Goal: Task Accomplishment & Management: Use online tool/utility

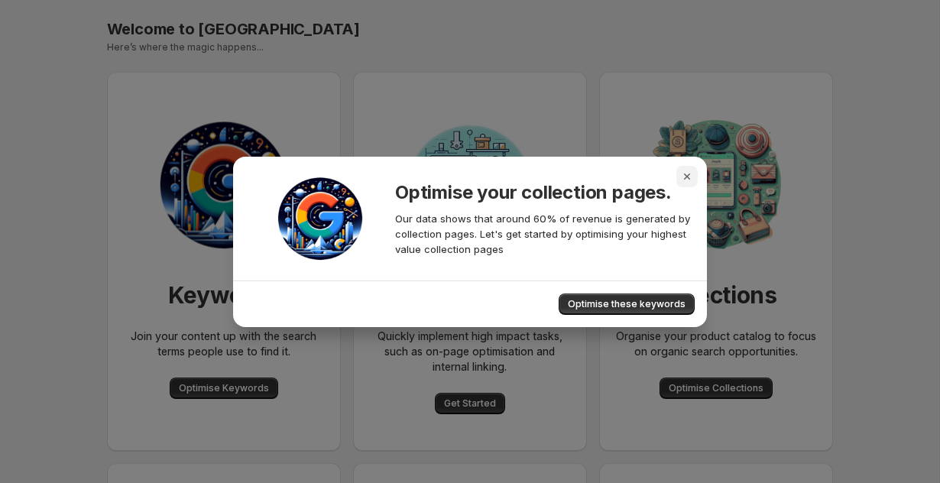
click at [687, 176] on icon "Close" at bounding box center [687, 176] width 6 height 6
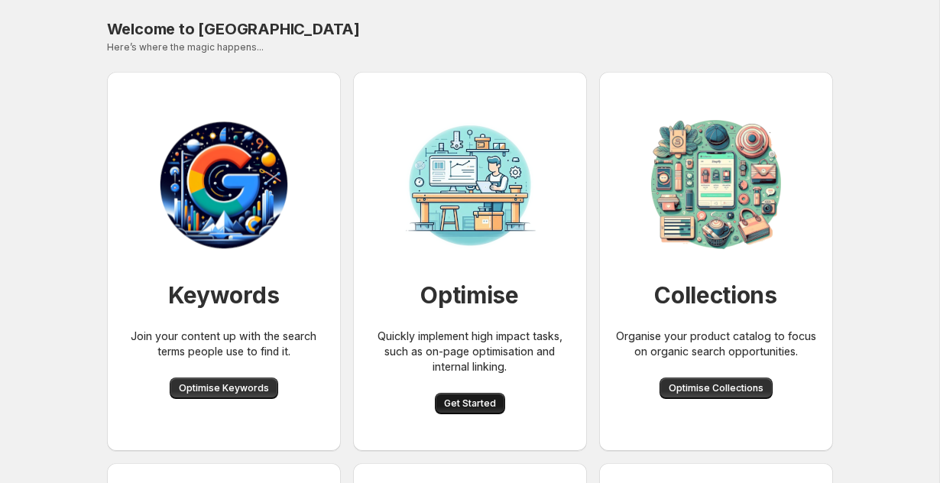
click at [477, 395] on button "Get Started" at bounding box center [470, 403] width 70 height 21
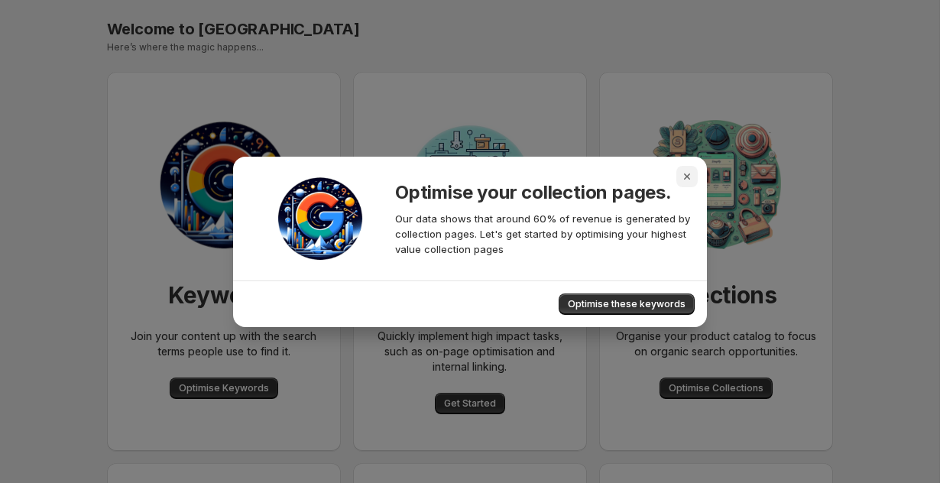
click at [679, 174] on icon "Close" at bounding box center [686, 176] width 15 height 15
click at [687, 170] on icon "Close" at bounding box center [686, 176] width 15 height 15
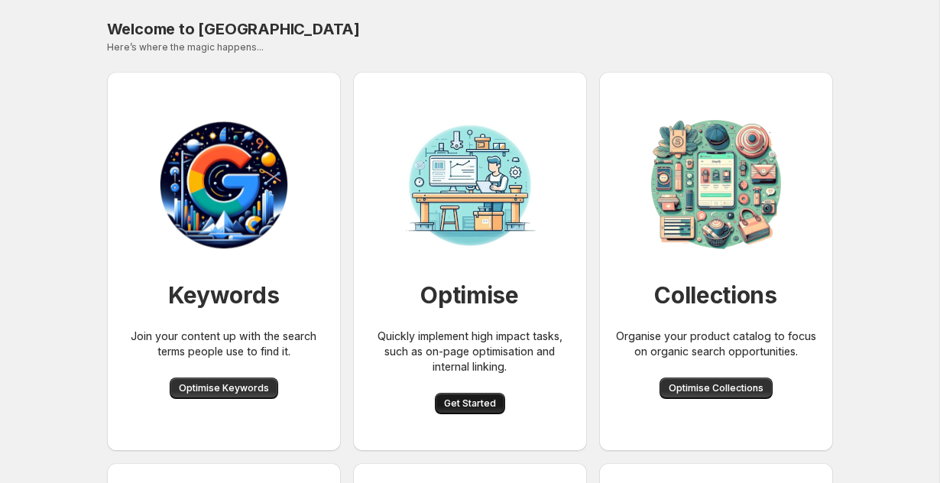
click at [446, 406] on span "Get Started" at bounding box center [470, 403] width 52 height 12
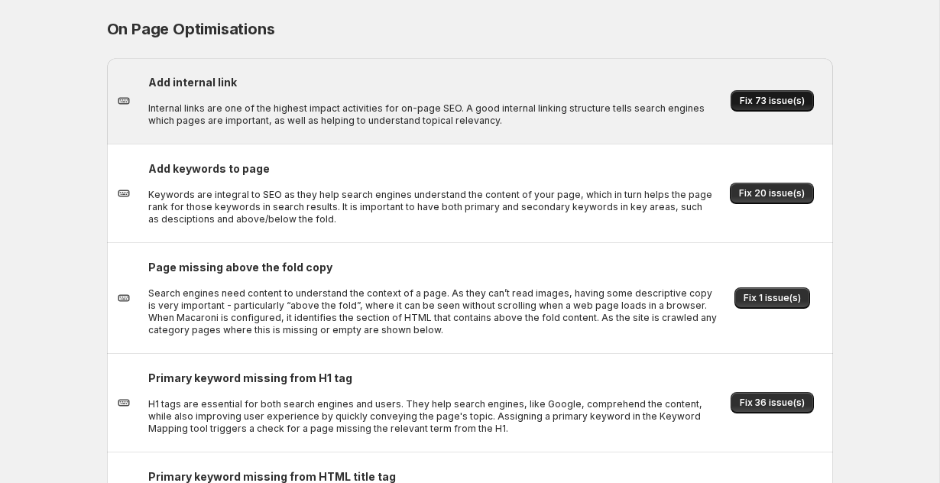
click at [764, 105] on span "Fix 73 issue(s)" at bounding box center [771, 101] width 65 height 12
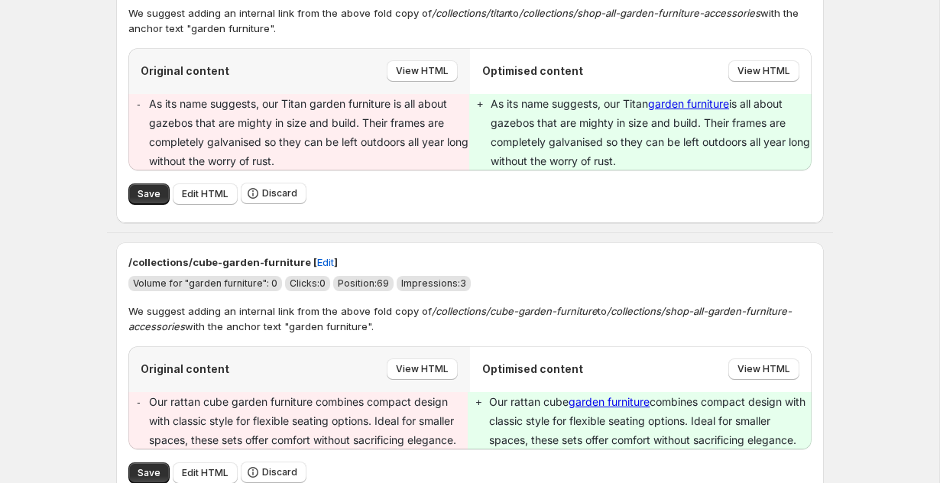
scroll to position [210, 0]
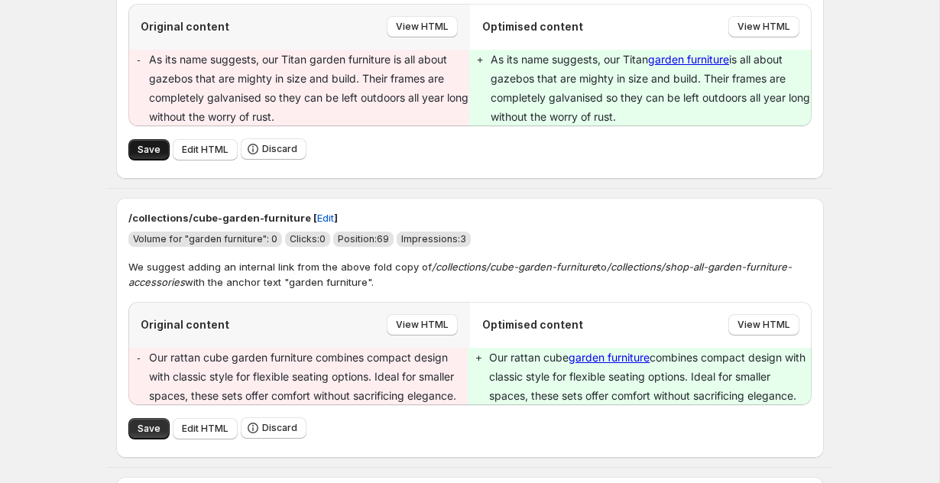
click at [151, 144] on span "Save" at bounding box center [149, 150] width 23 height 12
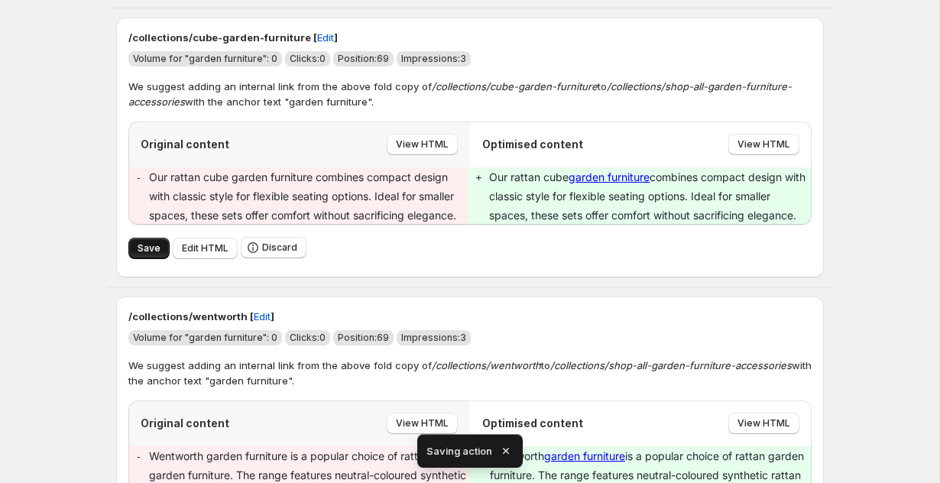
click at [161, 248] on button "Save" at bounding box center [148, 248] width 41 height 21
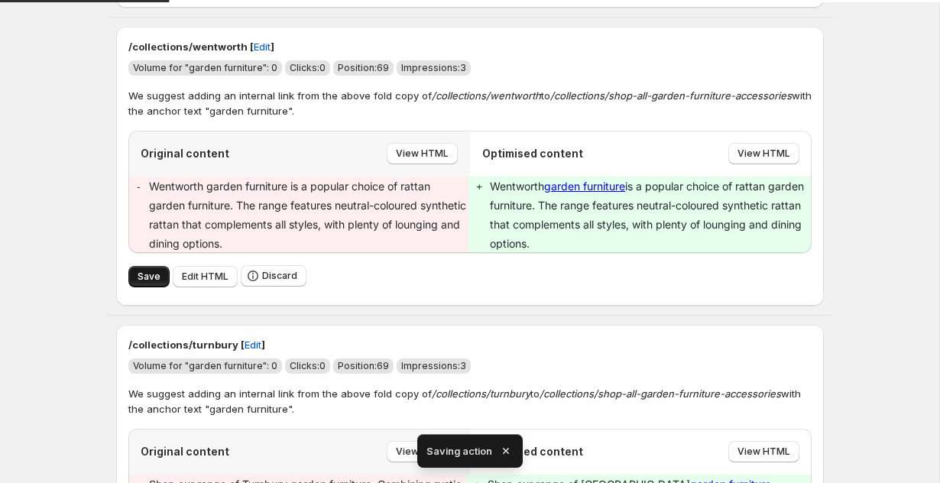
click at [158, 270] on button "Save" at bounding box center [148, 276] width 41 height 21
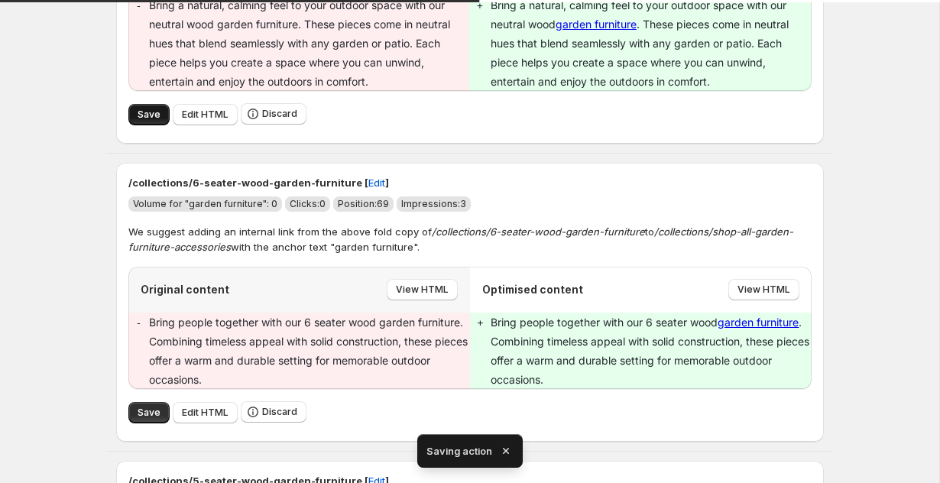
click at [144, 115] on span "Save" at bounding box center [149, 114] width 23 height 12
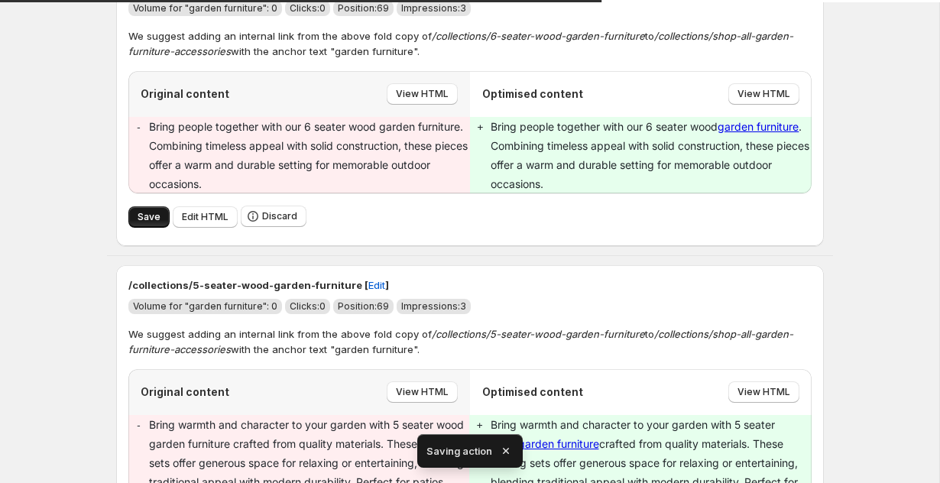
click at [144, 217] on span "Save" at bounding box center [149, 217] width 23 height 12
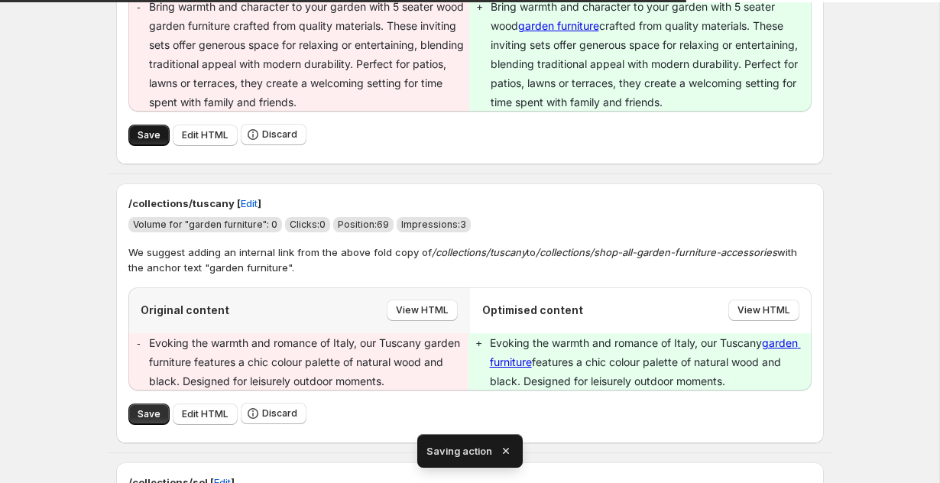
click at [132, 129] on button "Save" at bounding box center [148, 135] width 41 height 21
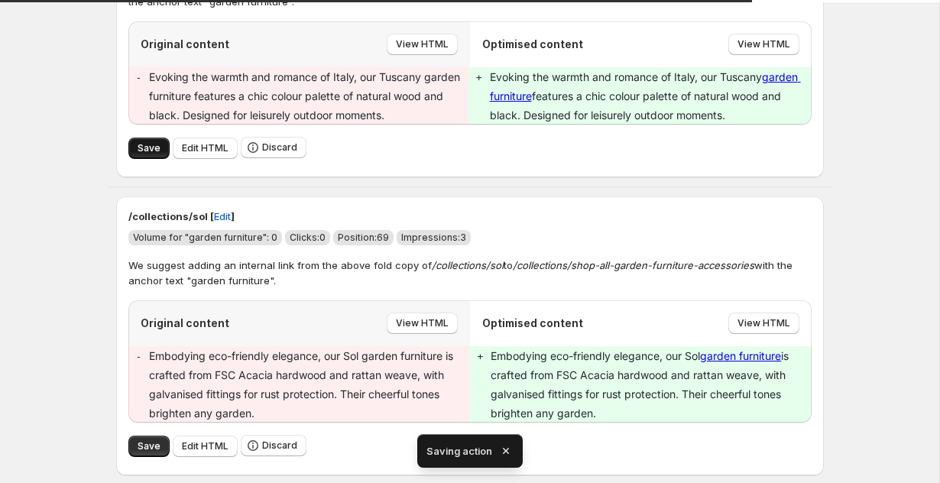
click at [144, 149] on span "Save" at bounding box center [149, 148] width 23 height 12
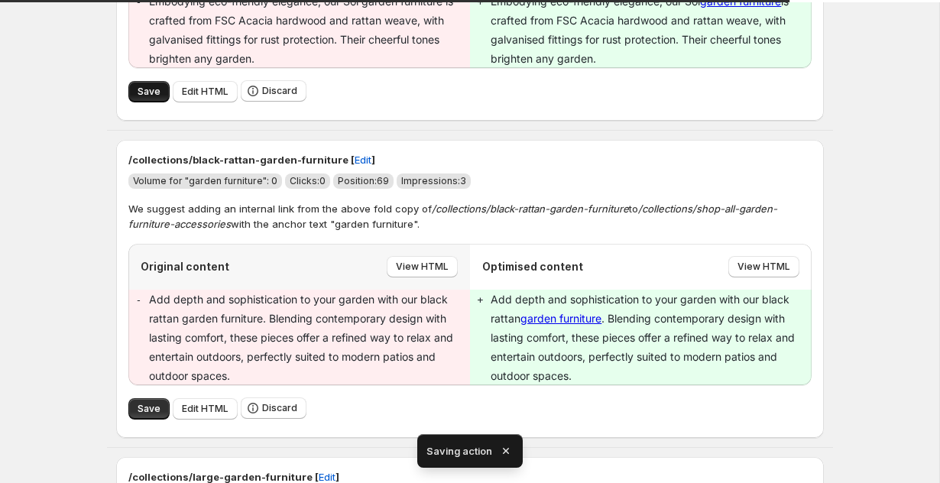
click at [141, 97] on button "Save" at bounding box center [148, 91] width 41 height 21
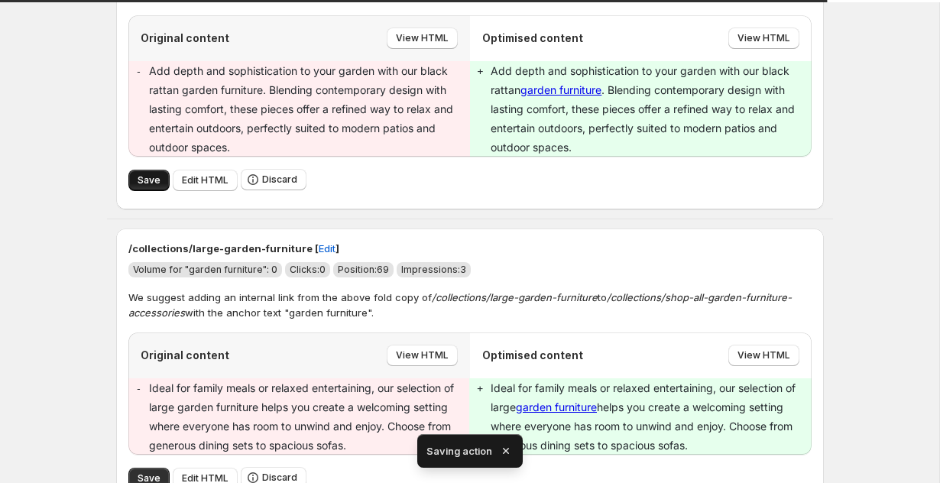
click at [137, 186] on button "Save" at bounding box center [148, 180] width 41 height 21
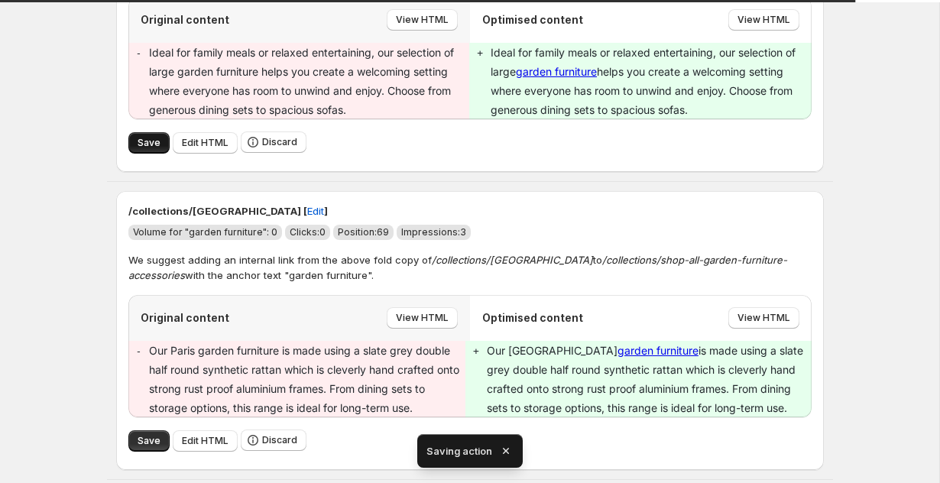
click at [144, 137] on span "Save" at bounding box center [149, 143] width 23 height 12
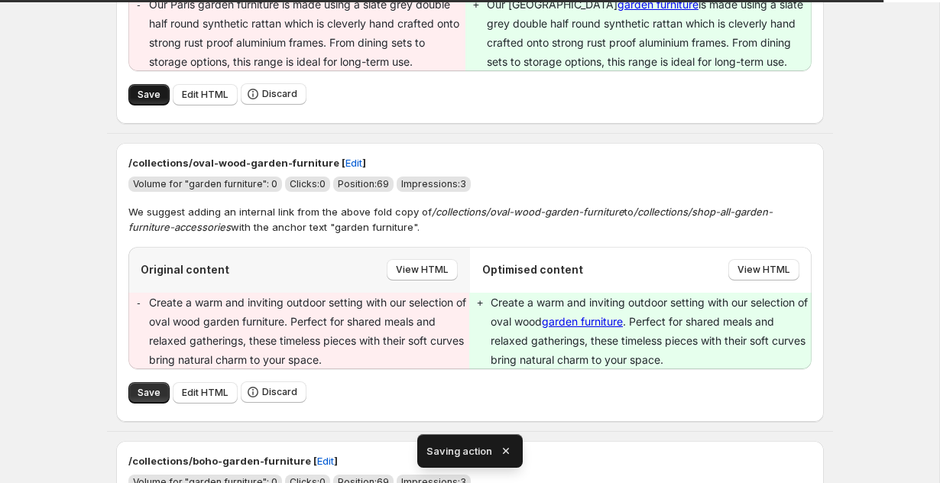
click at [140, 95] on span "Save" at bounding box center [149, 95] width 23 height 12
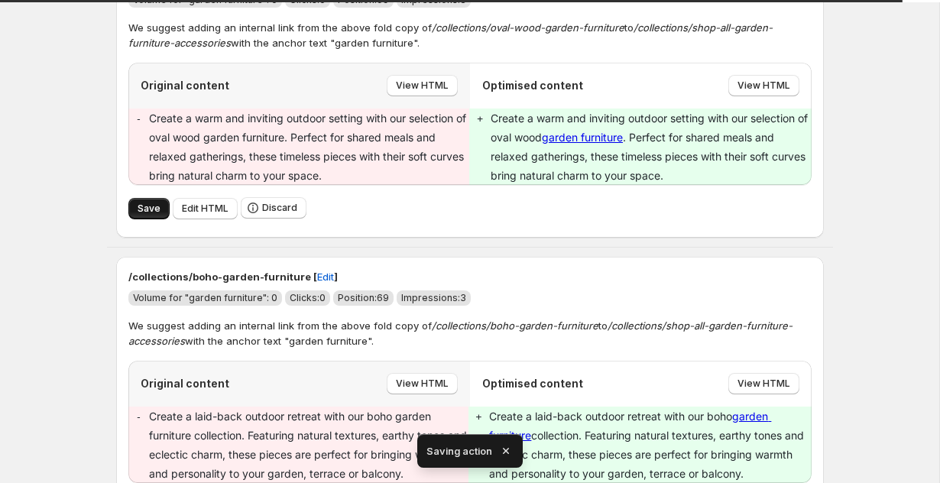
click at [141, 206] on span "Save" at bounding box center [149, 208] width 23 height 12
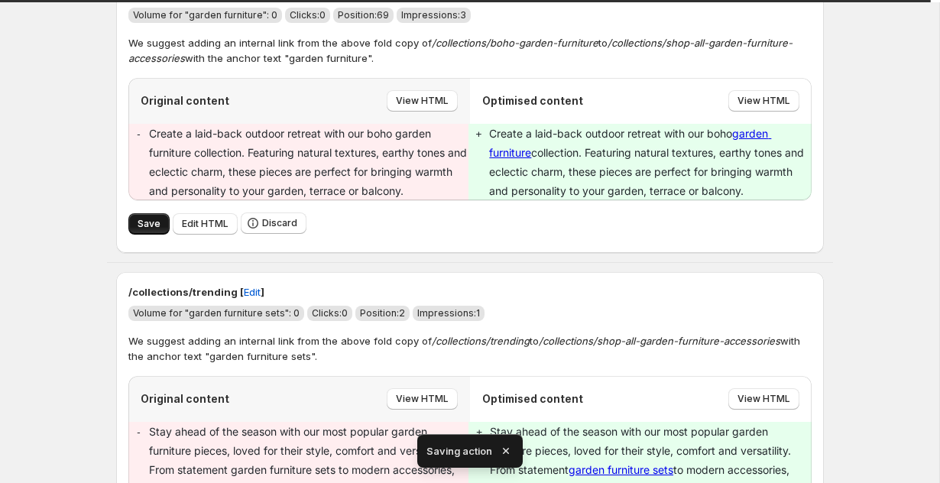
click at [144, 229] on button "Save" at bounding box center [148, 223] width 41 height 21
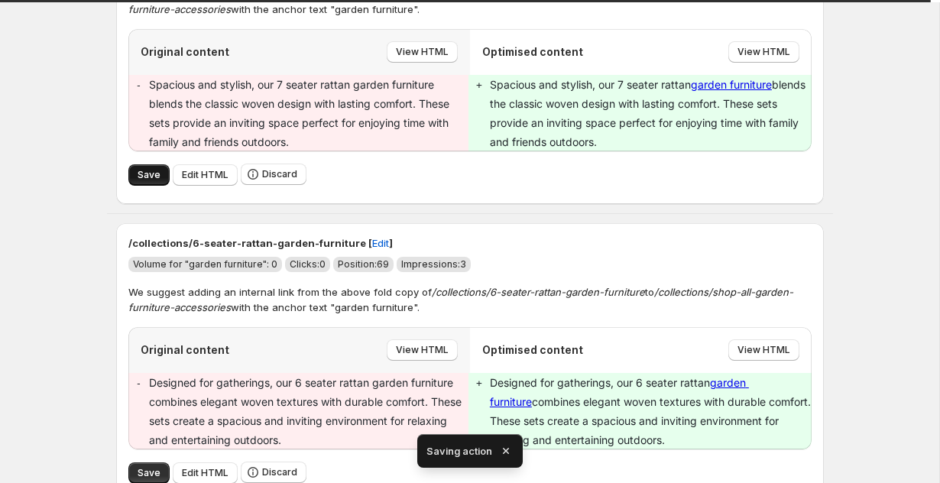
click at [141, 176] on span "Save" at bounding box center [149, 175] width 23 height 12
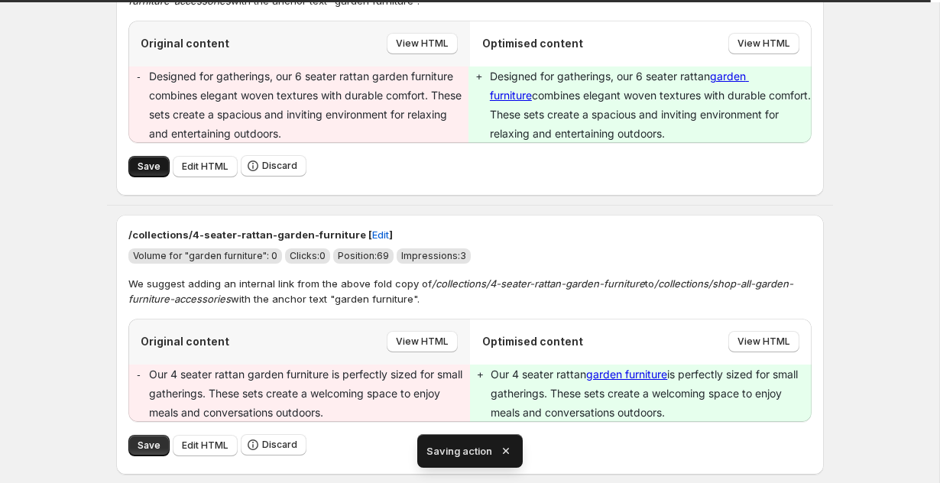
click at [150, 174] on button "Save" at bounding box center [148, 166] width 41 height 21
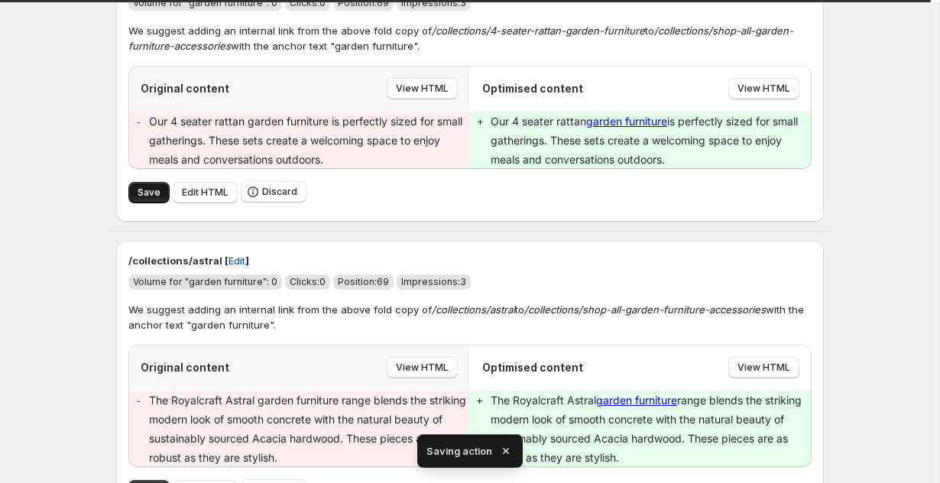
click at [138, 195] on span "Save" at bounding box center [149, 192] width 23 height 12
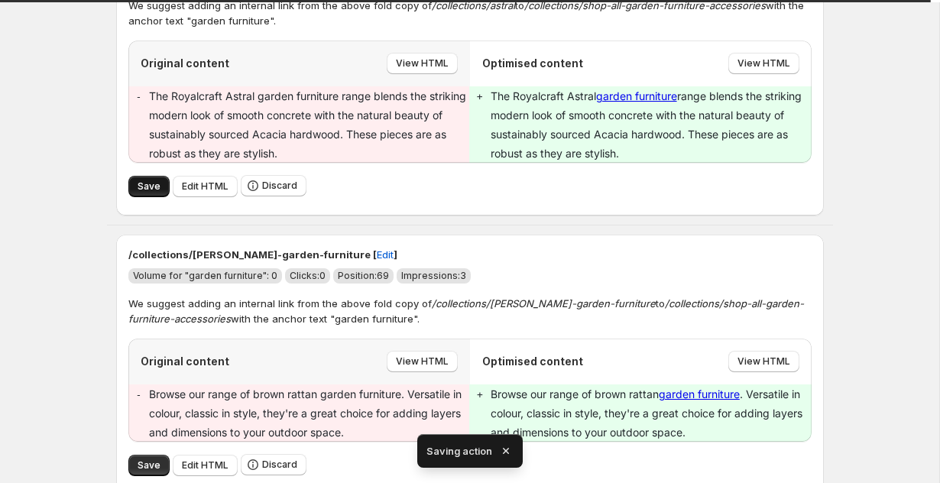
click at [154, 187] on span "Save" at bounding box center [149, 186] width 23 height 12
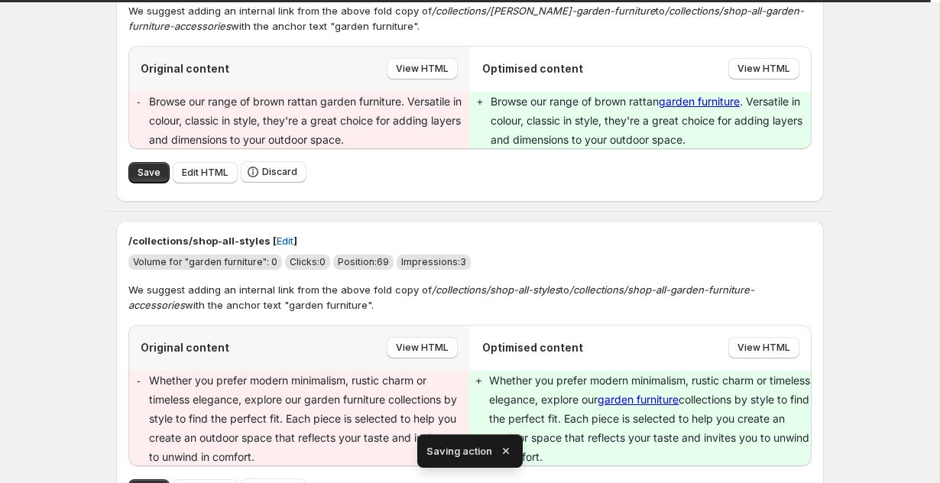
scroll to position [1380, 0]
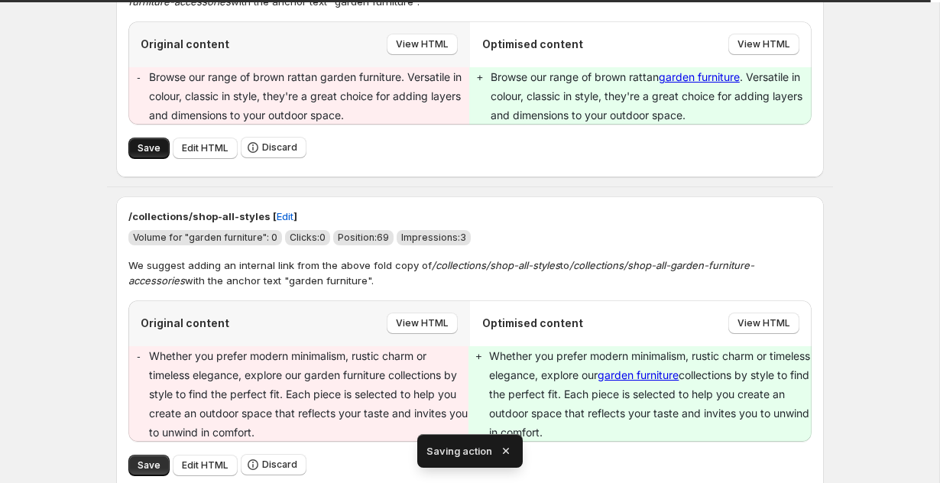
click at [138, 148] on span "Save" at bounding box center [149, 148] width 23 height 12
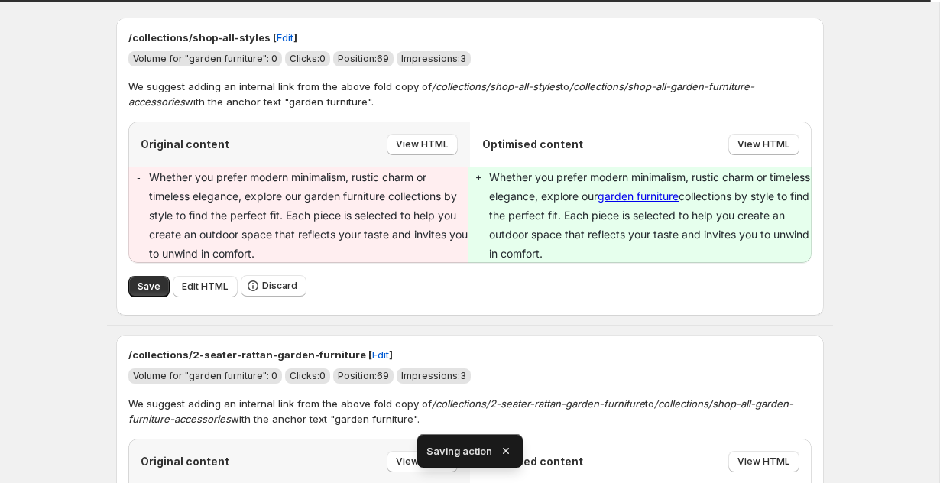
scroll to position [1573, 0]
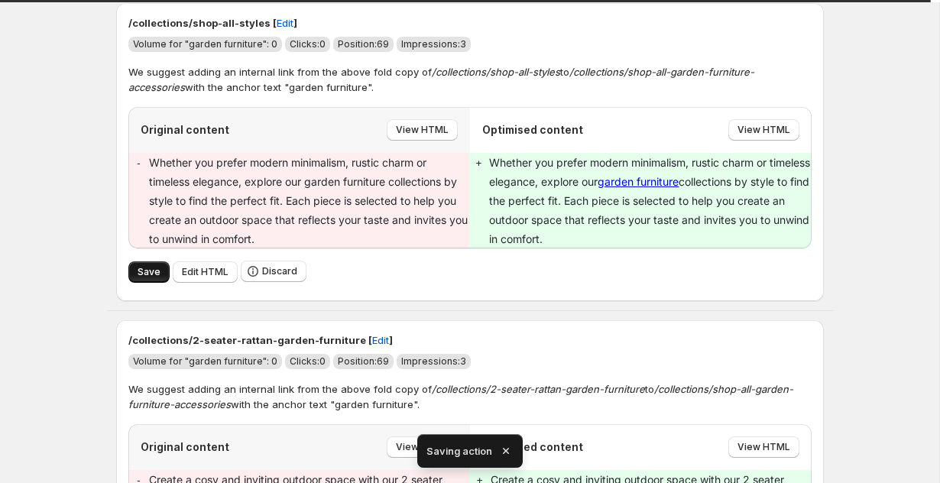
click at [141, 268] on span "Save" at bounding box center [149, 272] width 23 height 12
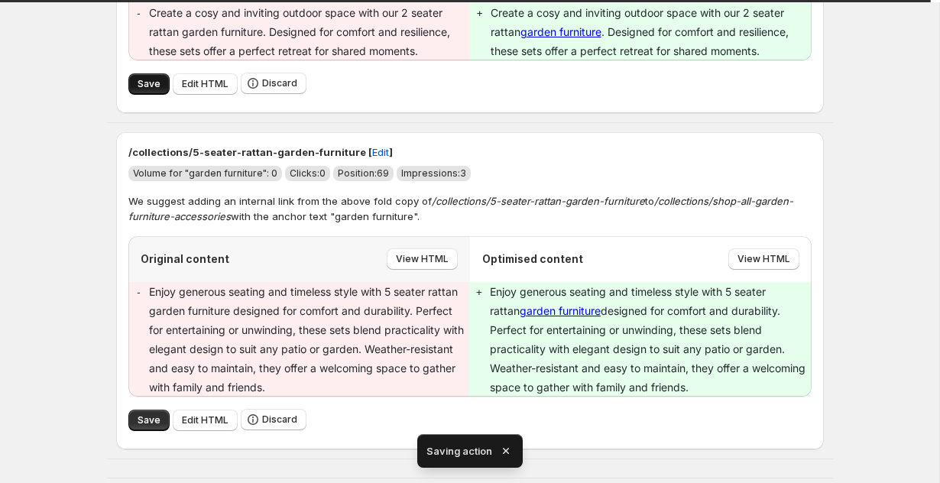
scroll to position [1996, 0]
click at [143, 83] on span "Save" at bounding box center [149, 84] width 23 height 12
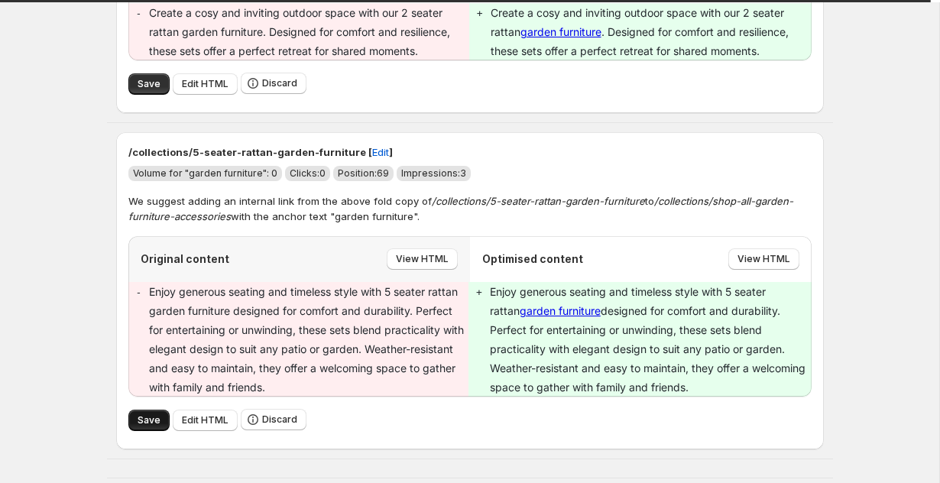
click at [150, 413] on button "Save" at bounding box center [148, 419] width 41 height 21
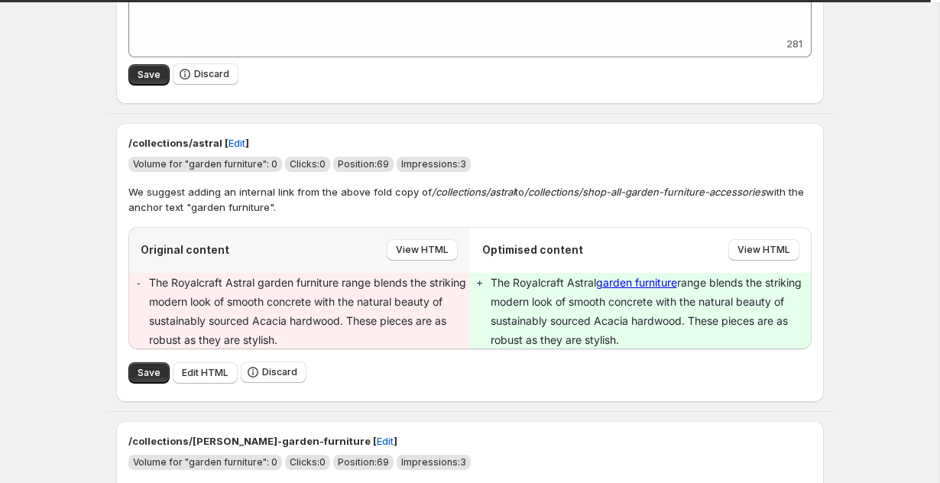
scroll to position [1409, 0]
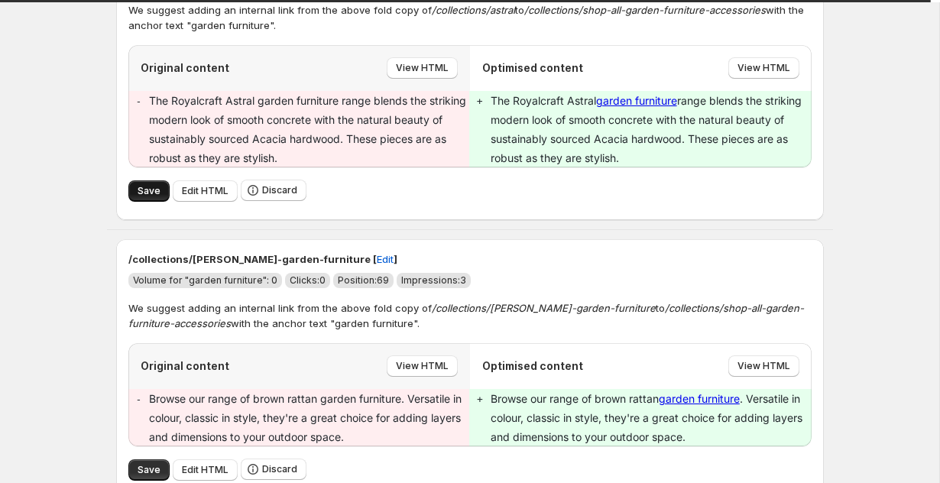
click at [141, 186] on span "Save" at bounding box center [149, 191] width 23 height 12
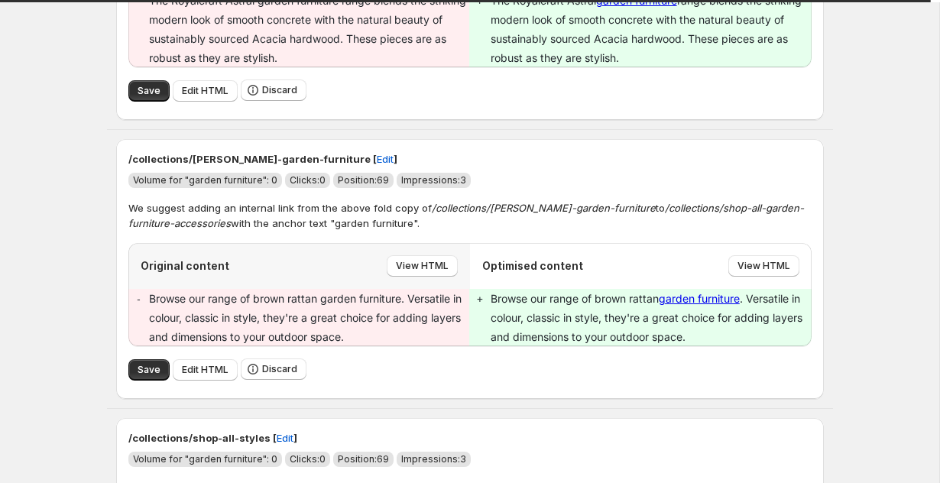
scroll to position [1632, 0]
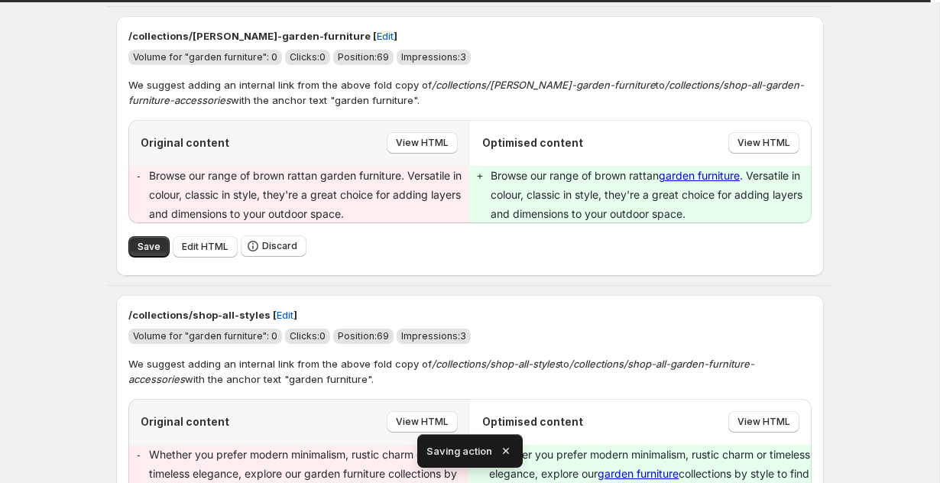
click at [139, 231] on div "Save Edit HTML Discard" at bounding box center [469, 246] width 683 height 34
click at [137, 238] on button "Save" at bounding box center [148, 247] width 41 height 21
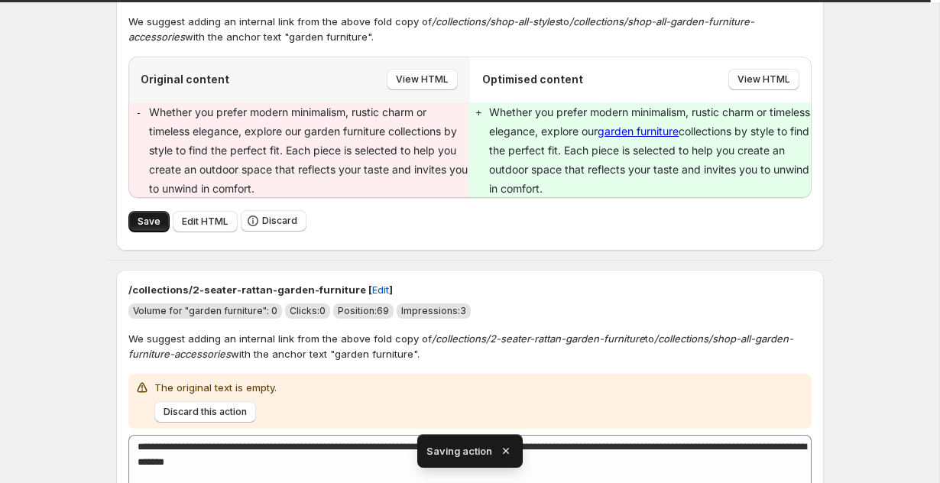
click at [141, 223] on span "Save" at bounding box center [149, 221] width 23 height 12
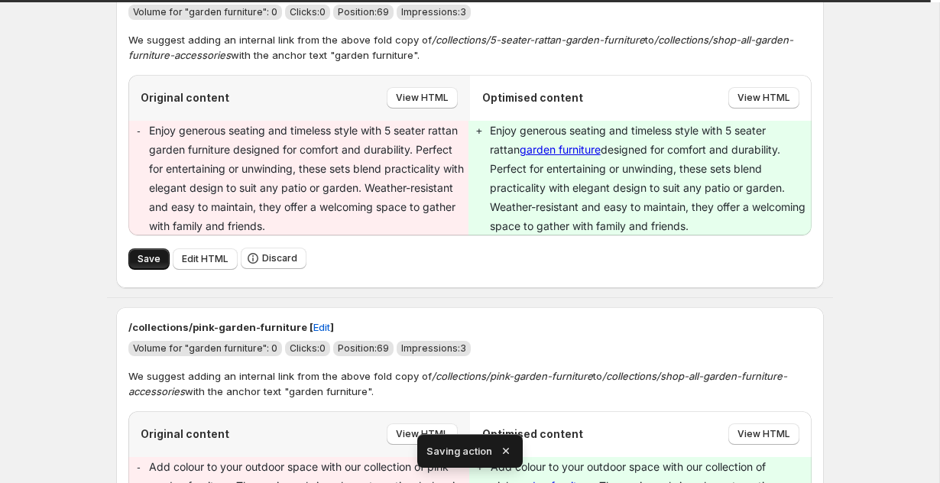
click at [138, 256] on span "Save" at bounding box center [149, 259] width 23 height 12
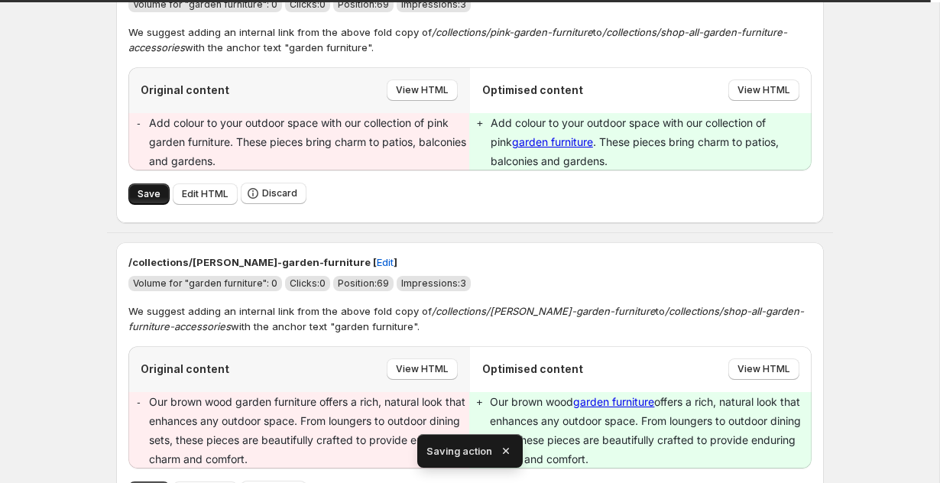
click at [154, 194] on span "Save" at bounding box center [149, 194] width 23 height 12
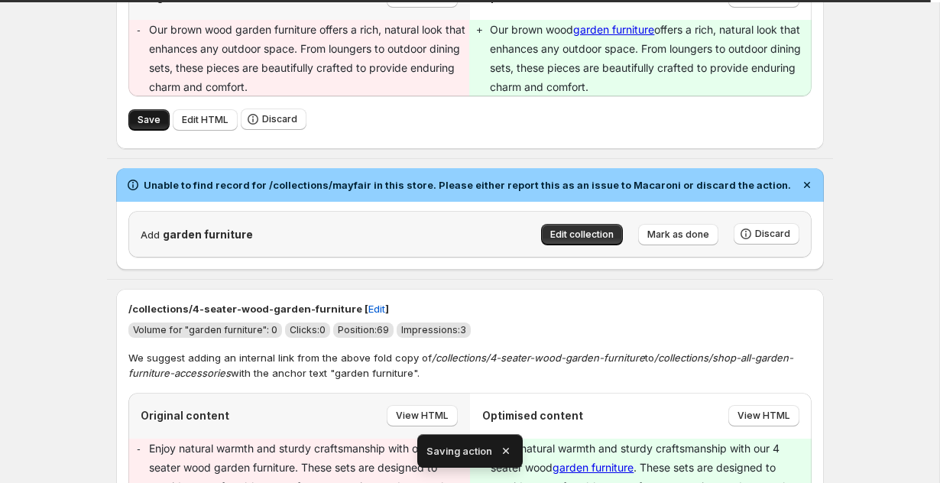
click at [140, 118] on span "Save" at bounding box center [149, 120] width 23 height 12
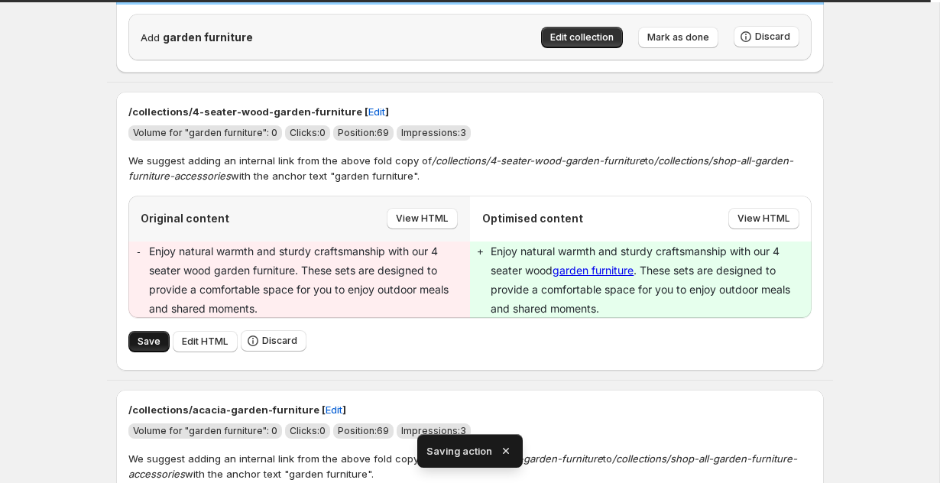
click at [147, 341] on span "Save" at bounding box center [149, 341] width 23 height 12
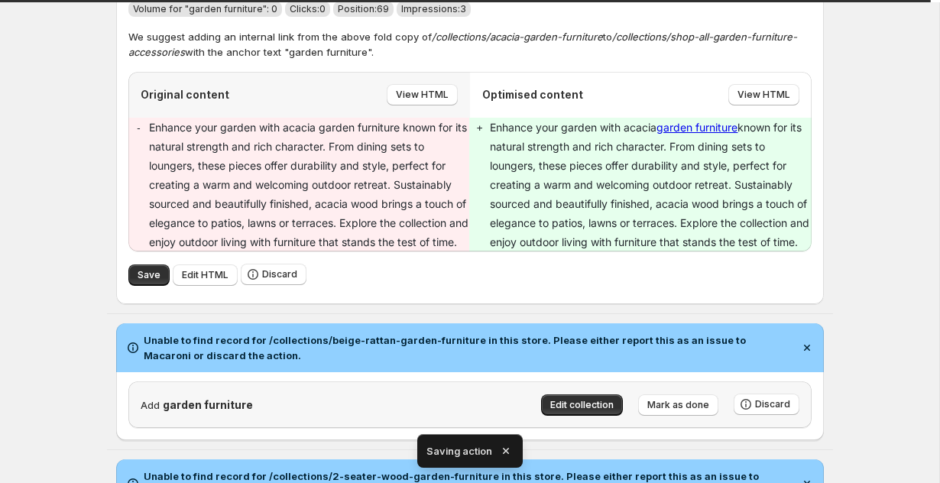
scroll to position [2230, 0]
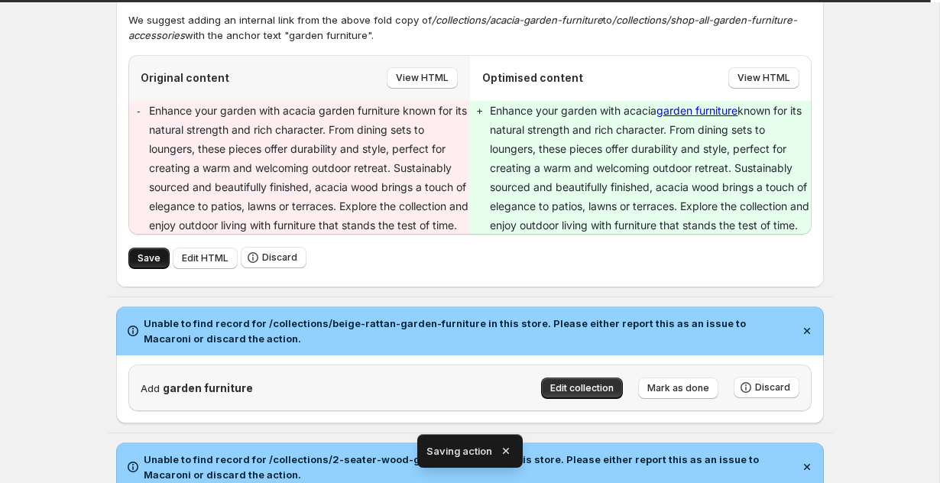
click at [144, 269] on button "Save" at bounding box center [148, 258] width 41 height 21
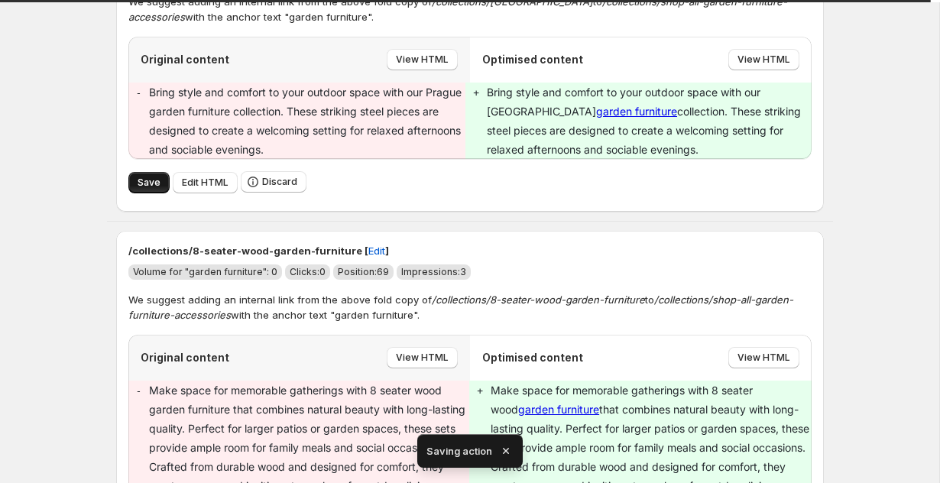
click at [150, 189] on button "Save" at bounding box center [148, 182] width 41 height 21
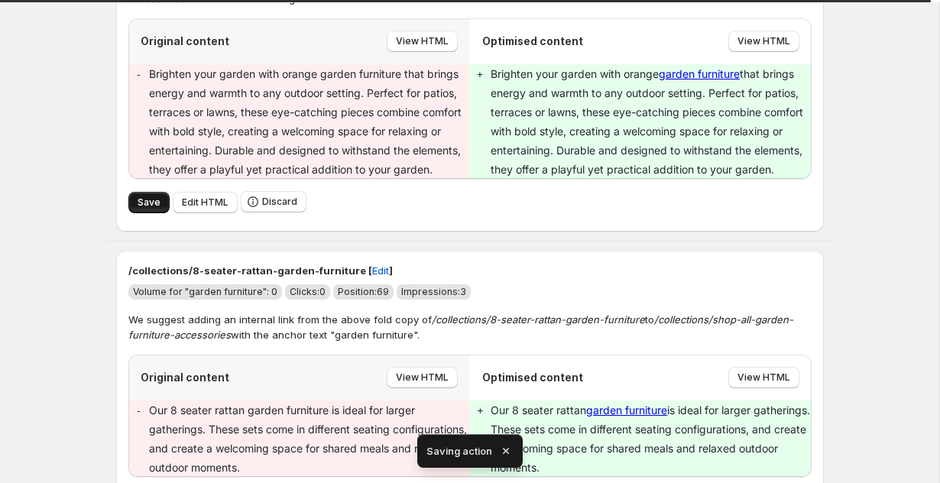
click at [134, 204] on button "Save" at bounding box center [148, 202] width 41 height 21
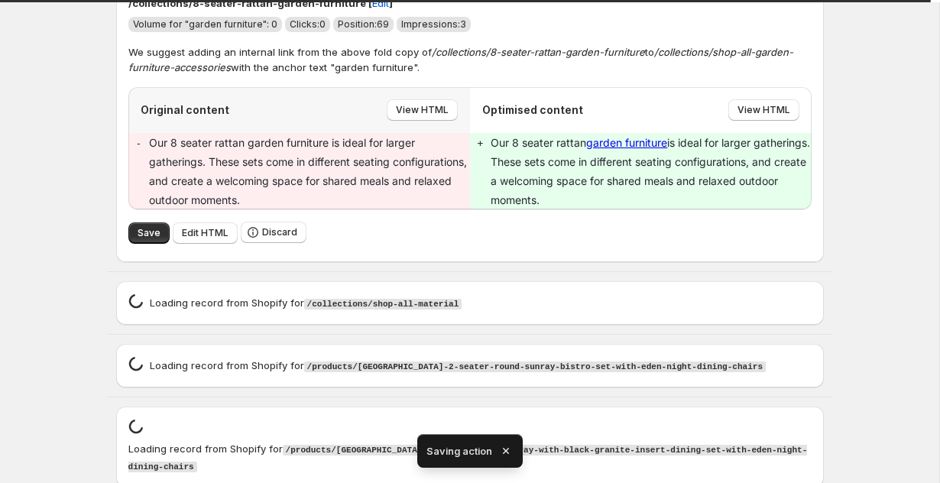
scroll to position [2866, 0]
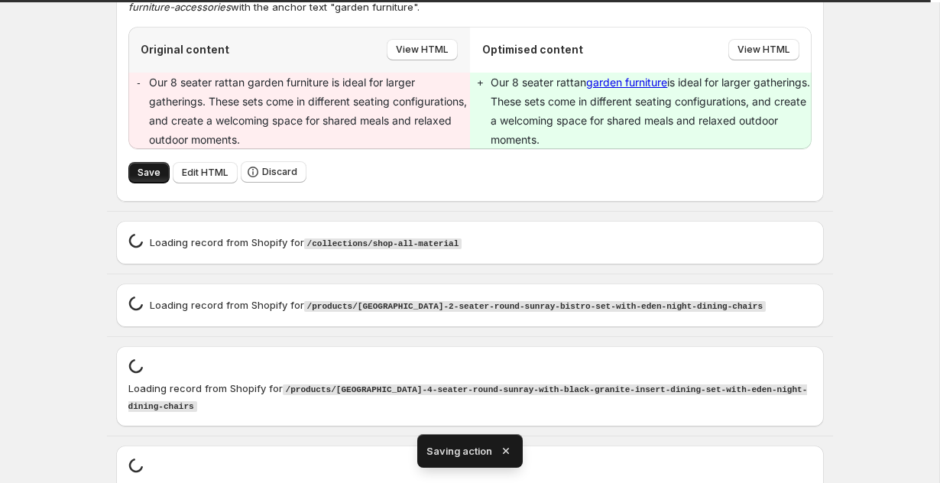
click at [150, 176] on span "Save" at bounding box center [149, 173] width 23 height 12
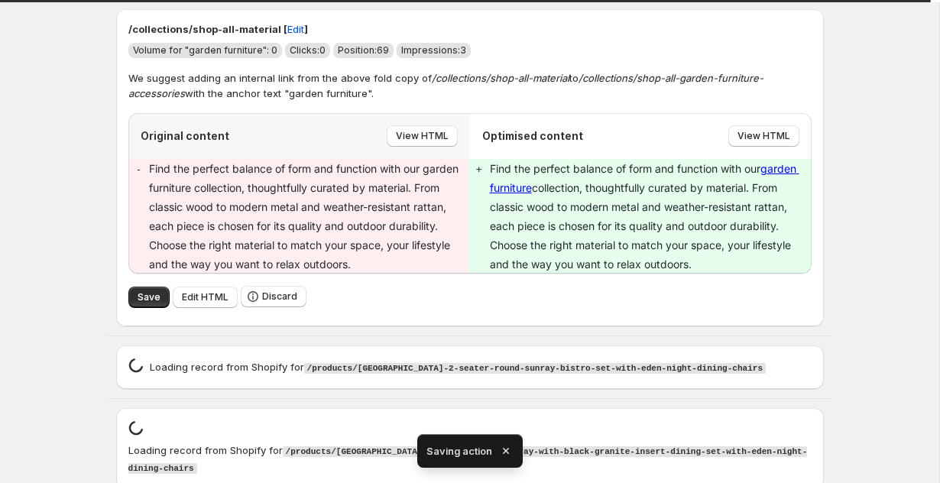
scroll to position [3163, 0]
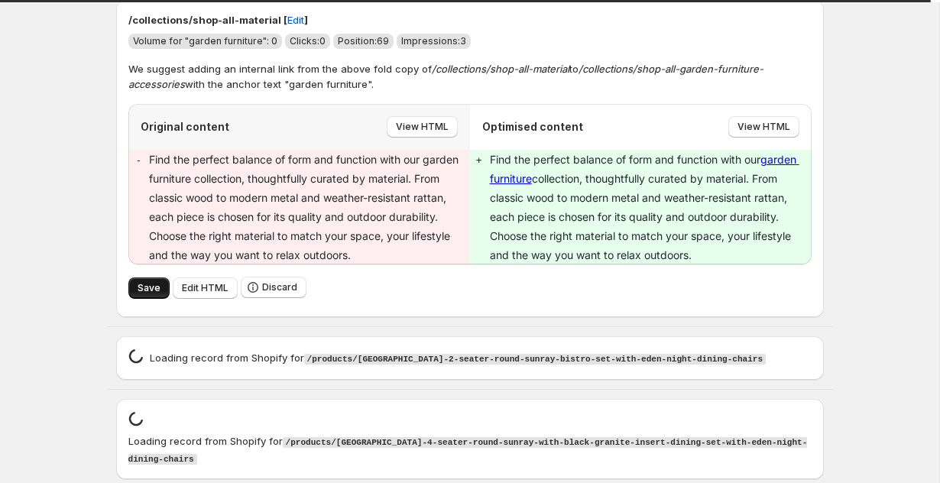
click at [144, 286] on span "Save" at bounding box center [149, 288] width 23 height 12
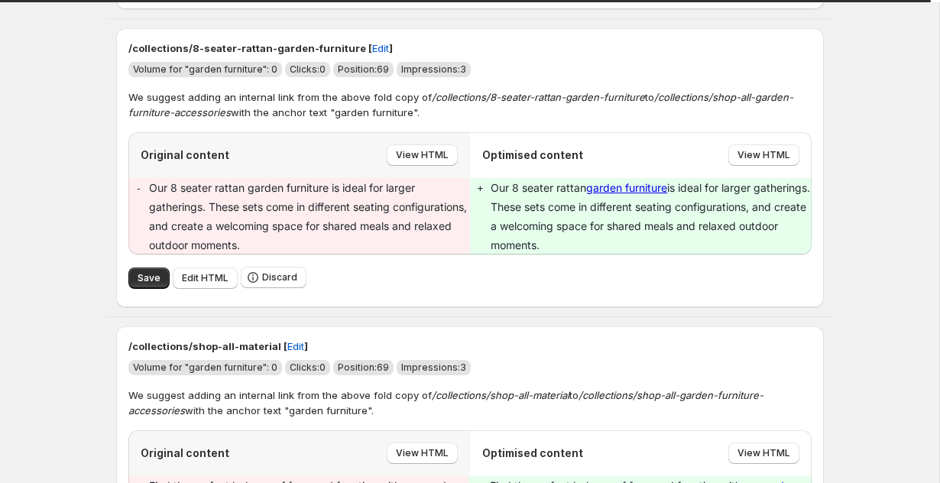
scroll to position [3049, 0]
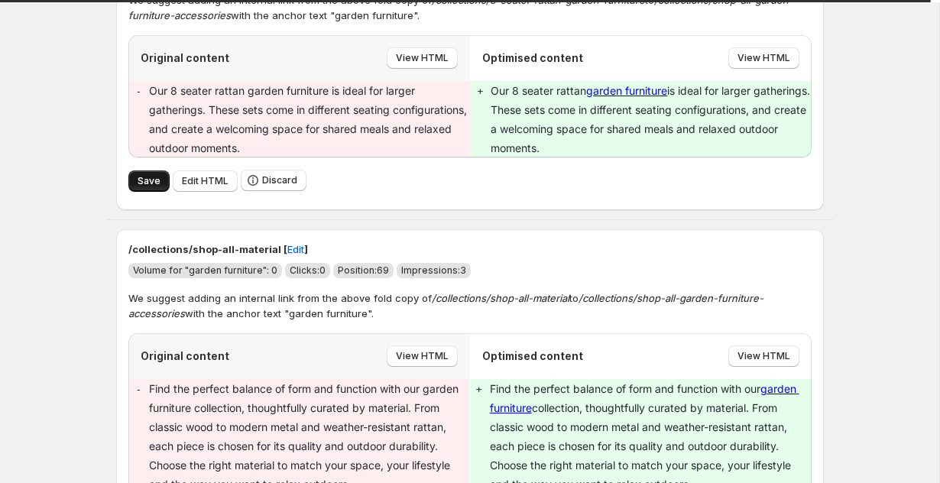
click at [136, 183] on button "Save" at bounding box center [148, 180] width 41 height 21
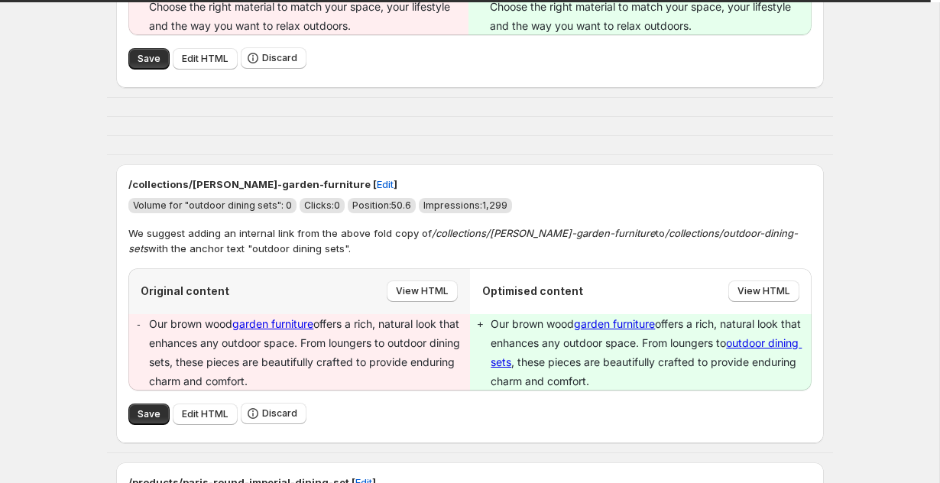
scroll to position [3542, 0]
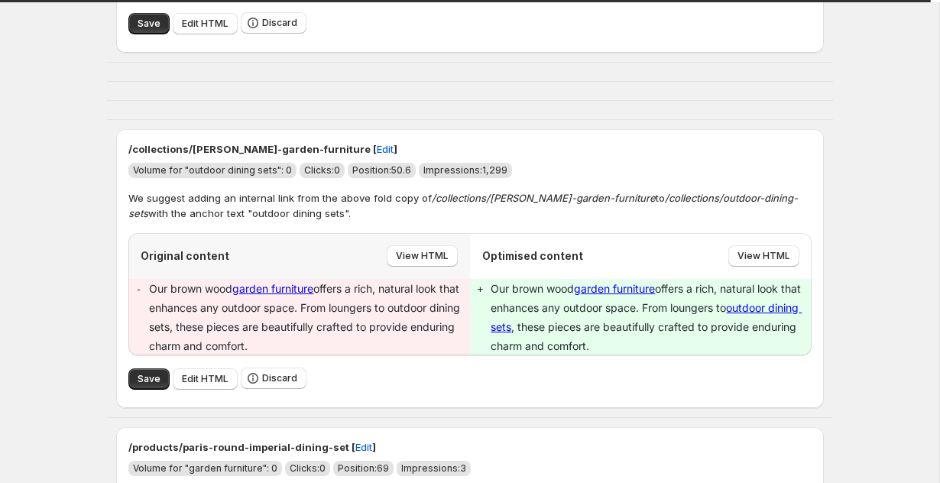
click at [144, 8] on div "Save Edit HTML Discard" at bounding box center [469, 23] width 683 height 34
click at [144, 16] on button "Save" at bounding box center [148, 23] width 41 height 21
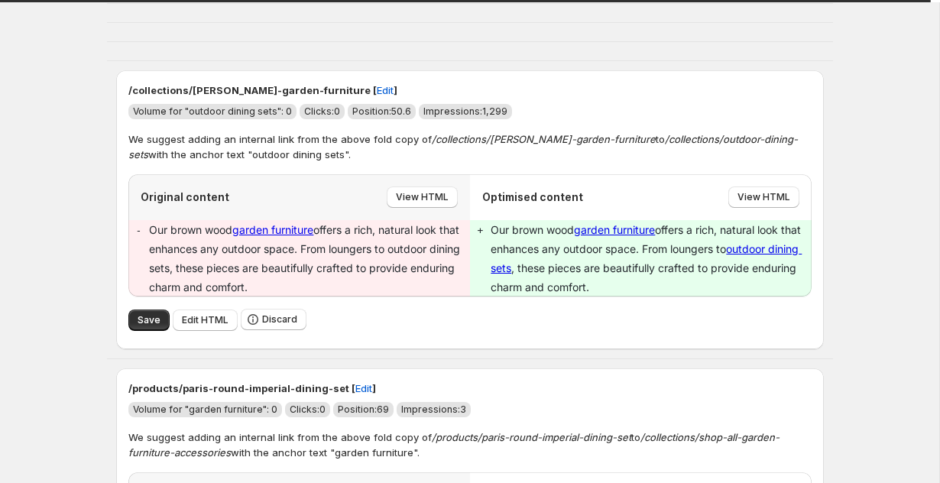
scroll to position [3636, 0]
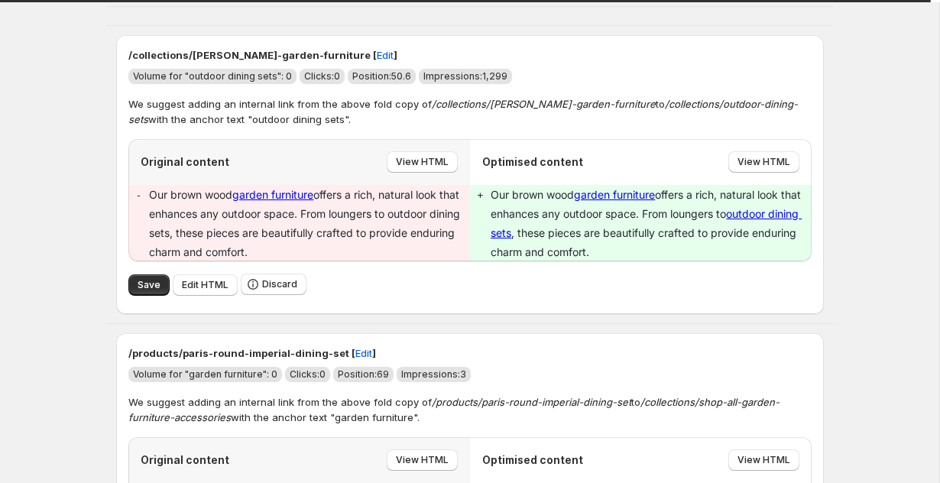
click at [141, 273] on div "Save Edit HTML Discard" at bounding box center [469, 284] width 683 height 34
click at [141, 289] on span "Save" at bounding box center [149, 285] width 23 height 12
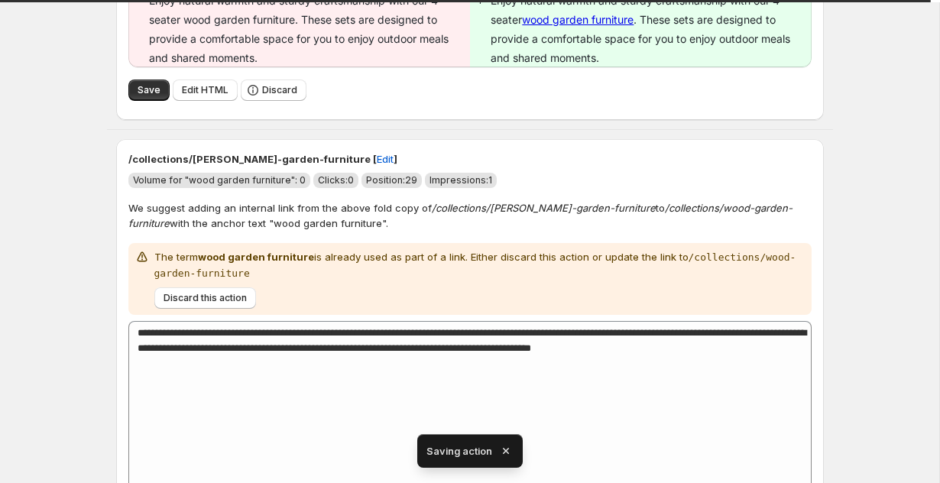
scroll to position [5373, 0]
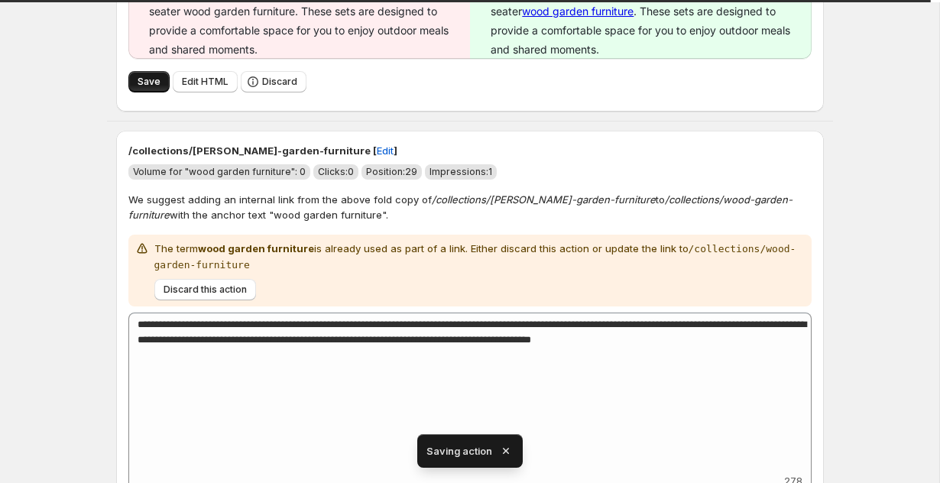
click at [139, 76] on span "Save" at bounding box center [149, 82] width 23 height 12
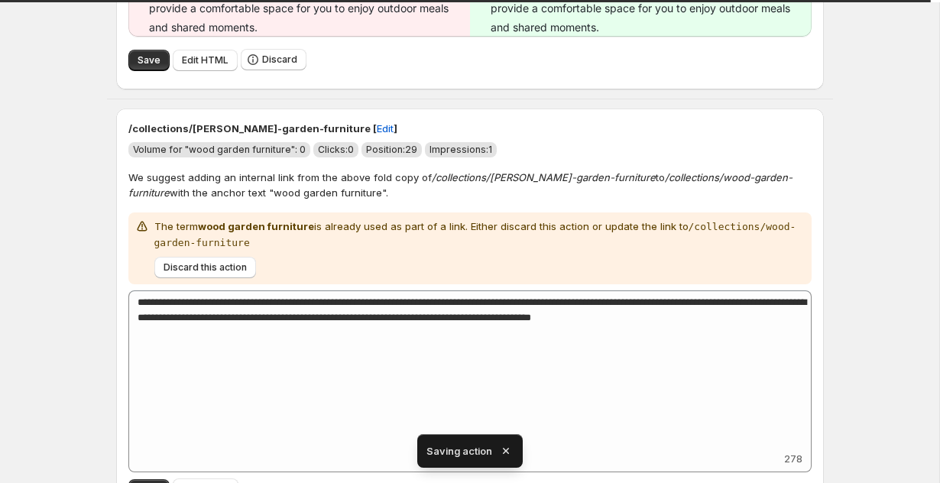
scroll to position [6457, 0]
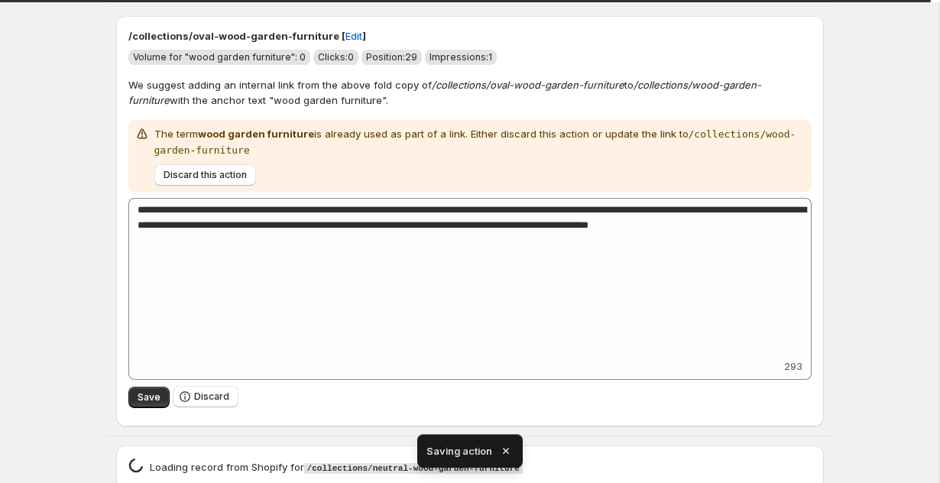
click at [508, 448] on icon "button" at bounding box center [505, 450] width 15 height 15
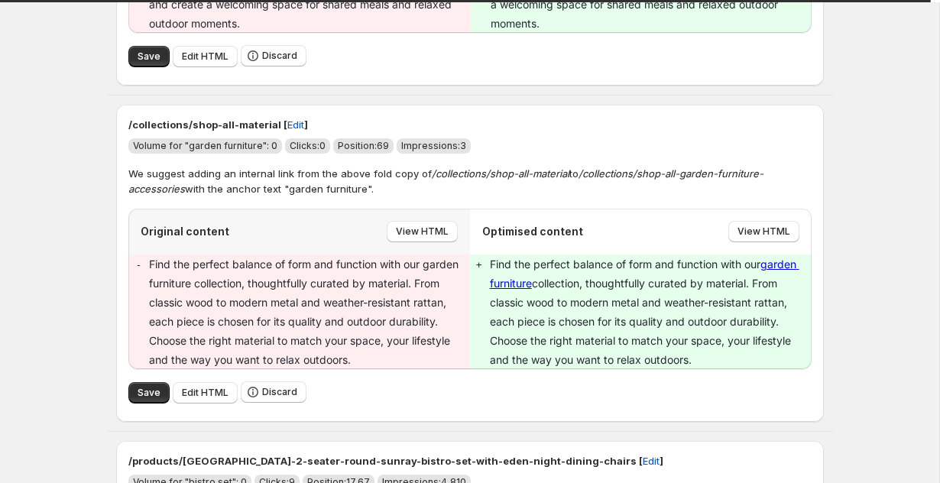
scroll to position [3192, 0]
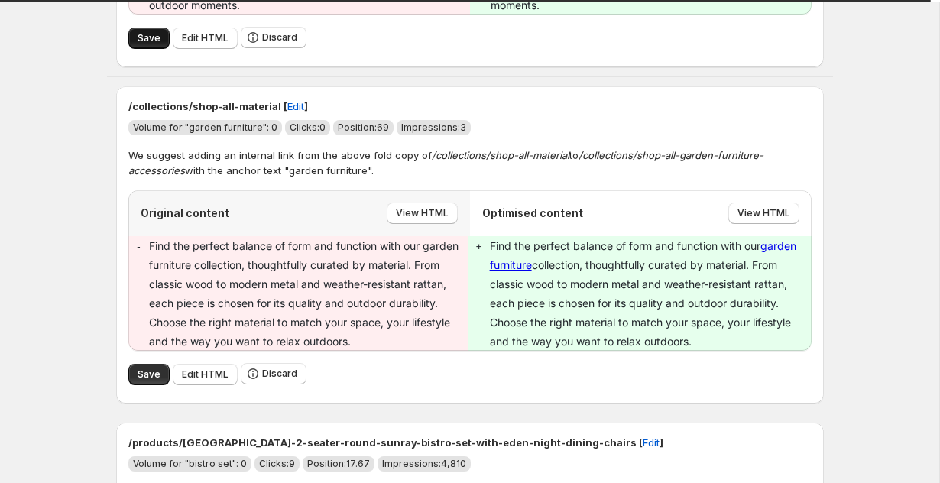
click at [145, 40] on span "Save" at bounding box center [149, 38] width 23 height 12
click at [142, 370] on span "Save" at bounding box center [149, 374] width 23 height 12
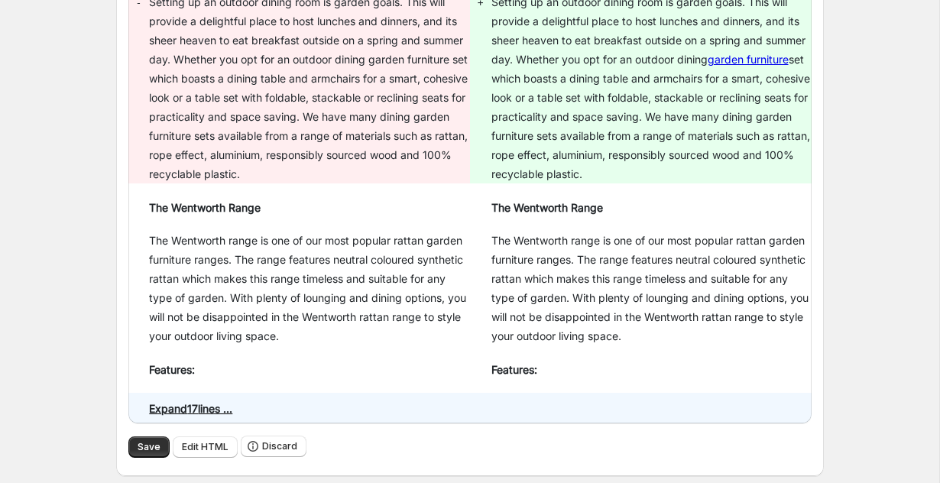
scroll to position [6771, 0]
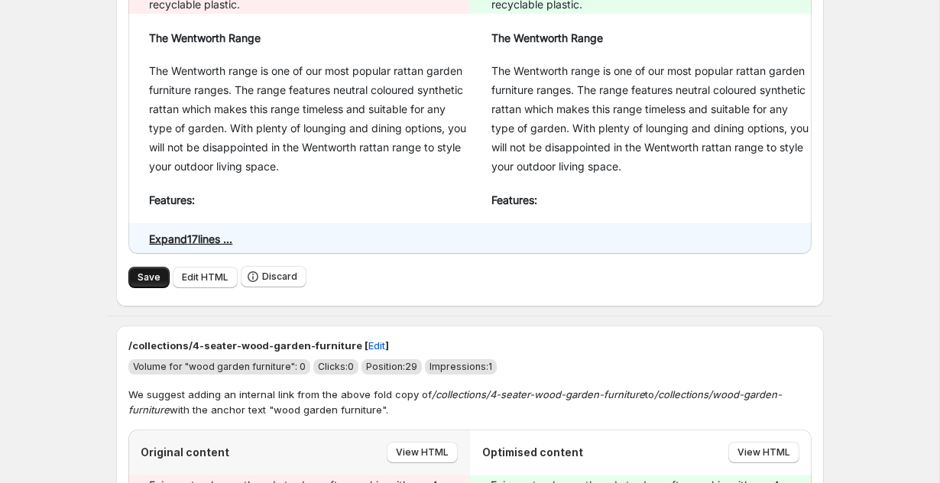
click at [145, 267] on button "Save" at bounding box center [148, 277] width 41 height 21
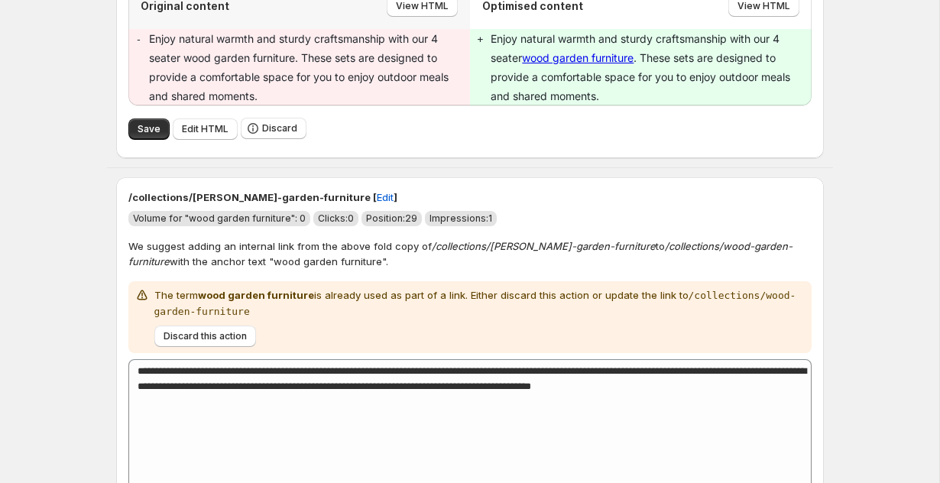
scroll to position [7162, 0]
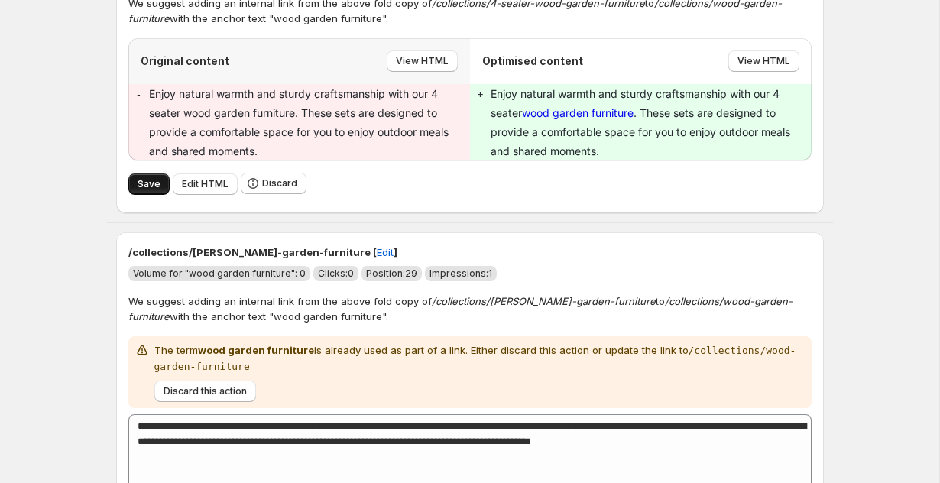
click at [150, 178] on span "Save" at bounding box center [149, 184] width 23 height 12
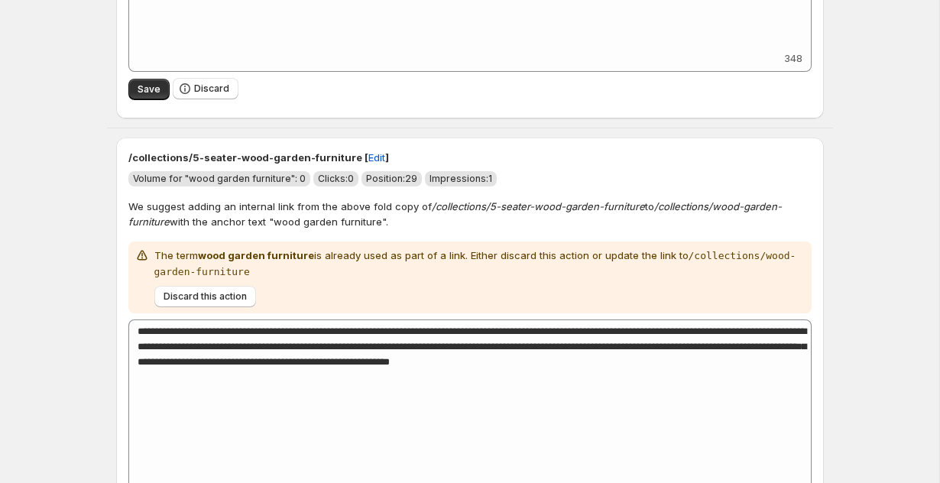
scroll to position [8621, 0]
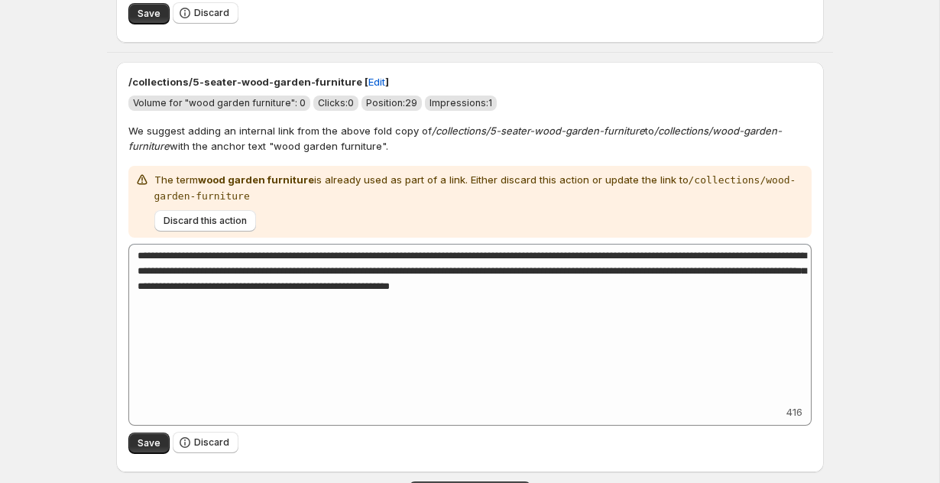
click at [463, 481] on button "LOAD MORE RECORDS" at bounding box center [470, 491] width 122 height 21
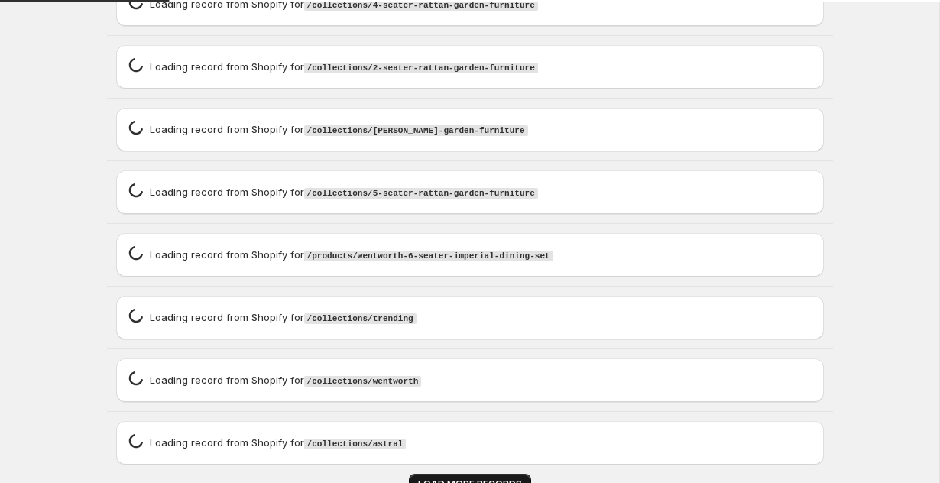
click at [463, 474] on button "LOAD MORE RECORDS" at bounding box center [470, 484] width 122 height 21
type textarea "**********"
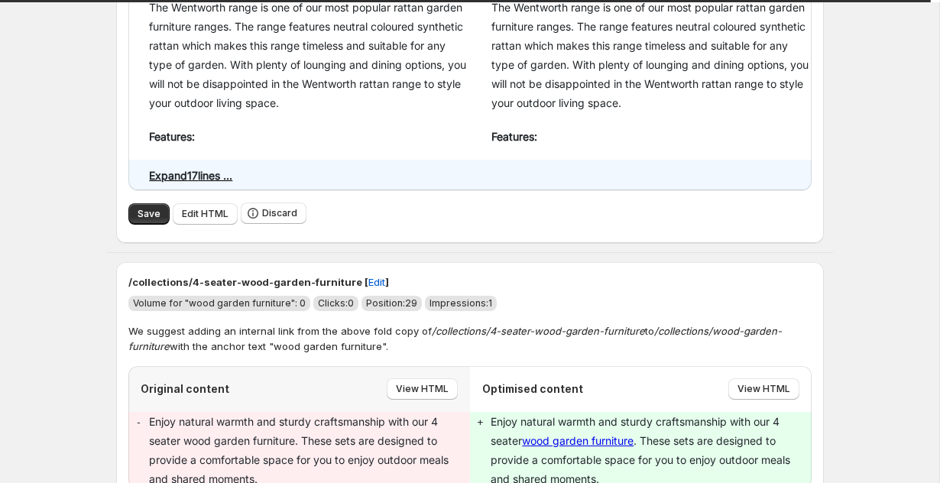
scroll to position [6913, 0]
click at [141, 206] on span "Save" at bounding box center [149, 212] width 23 height 12
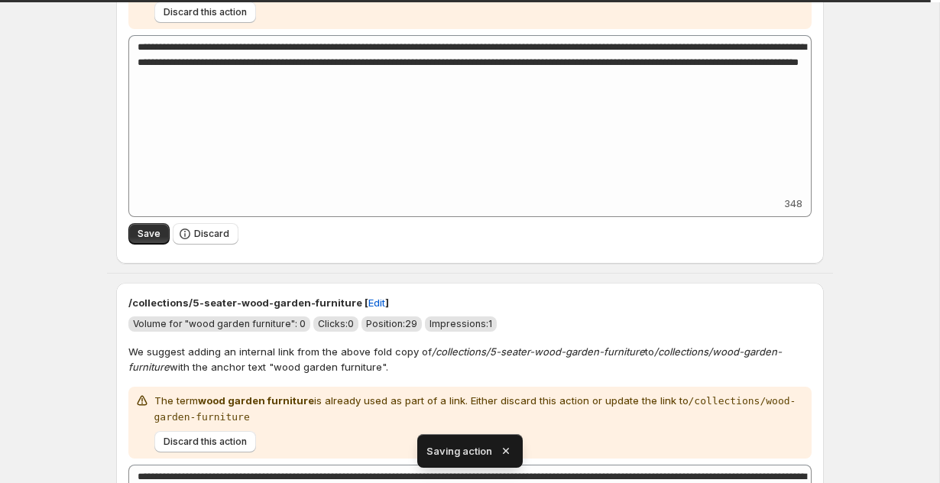
scroll to position [6003, 0]
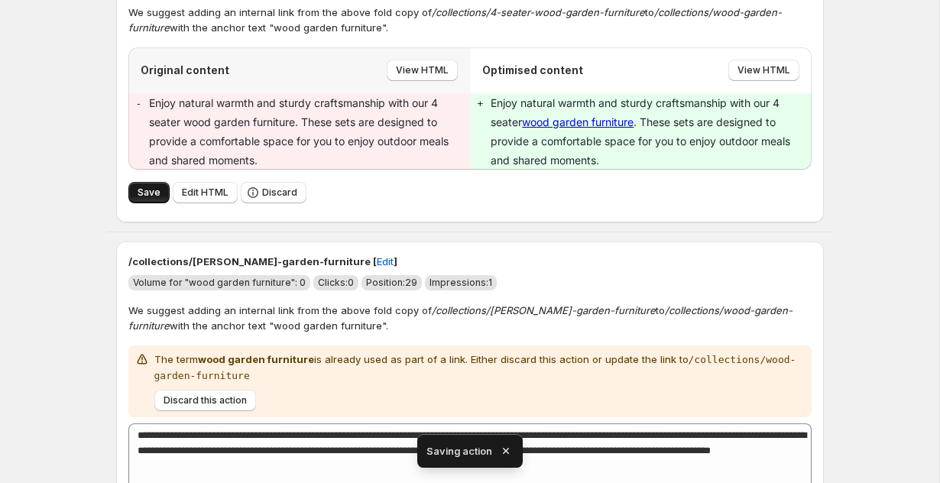
click at [150, 182] on button "Save" at bounding box center [148, 192] width 41 height 21
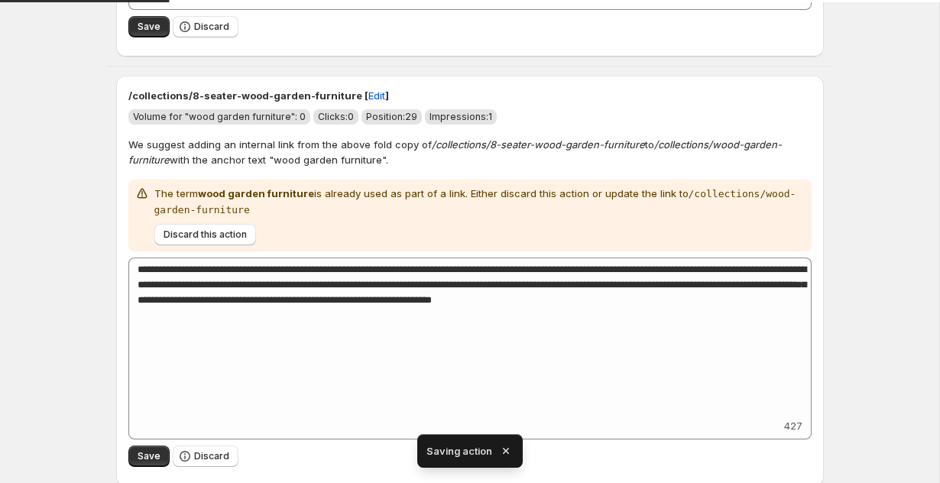
scroll to position [7644, 0]
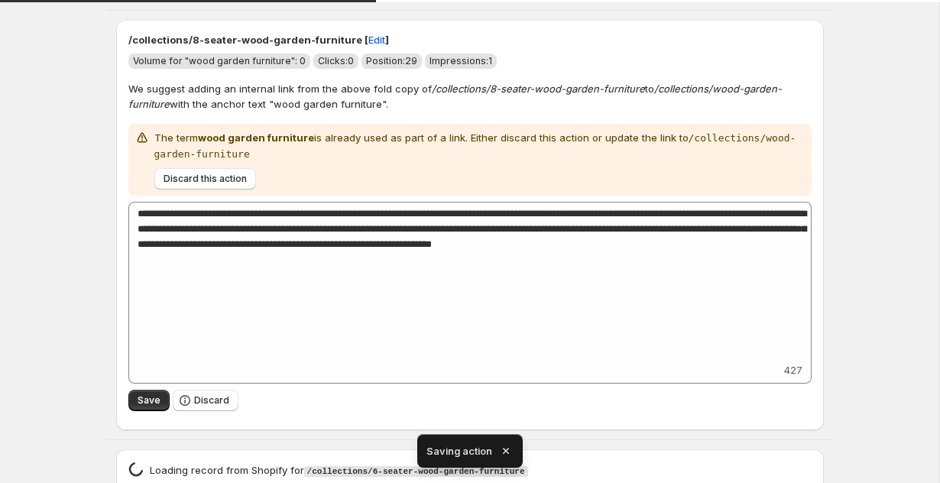
click at [507, 451] on icon "button" at bounding box center [505, 450] width 15 height 15
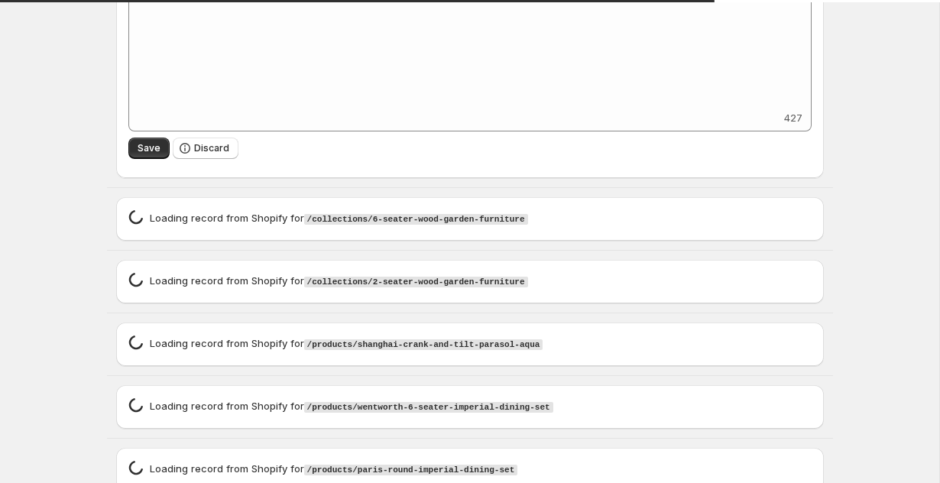
scroll to position [7803, 0]
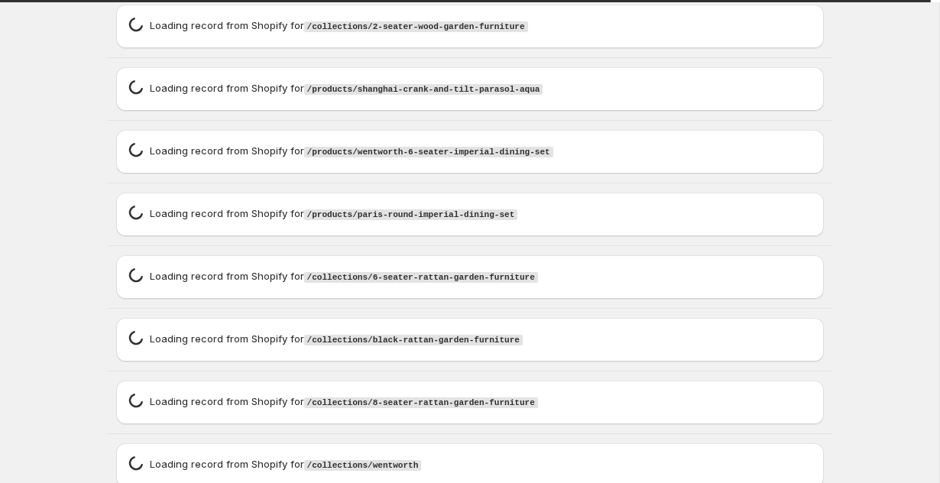
type textarea "**********"
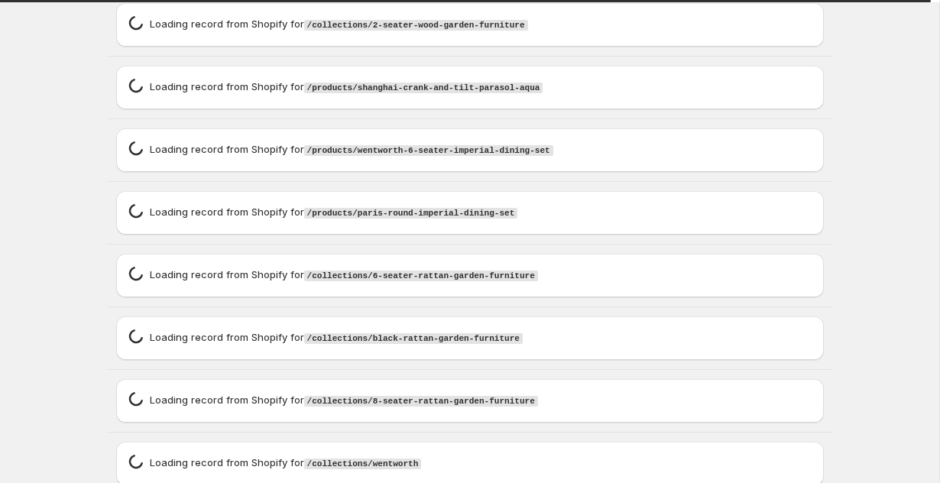
scroll to position [7219, 0]
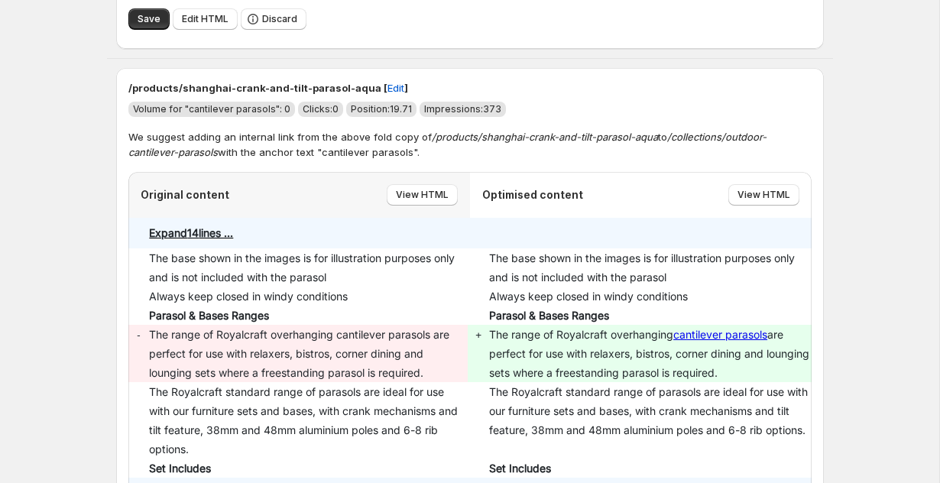
scroll to position [7757, 0]
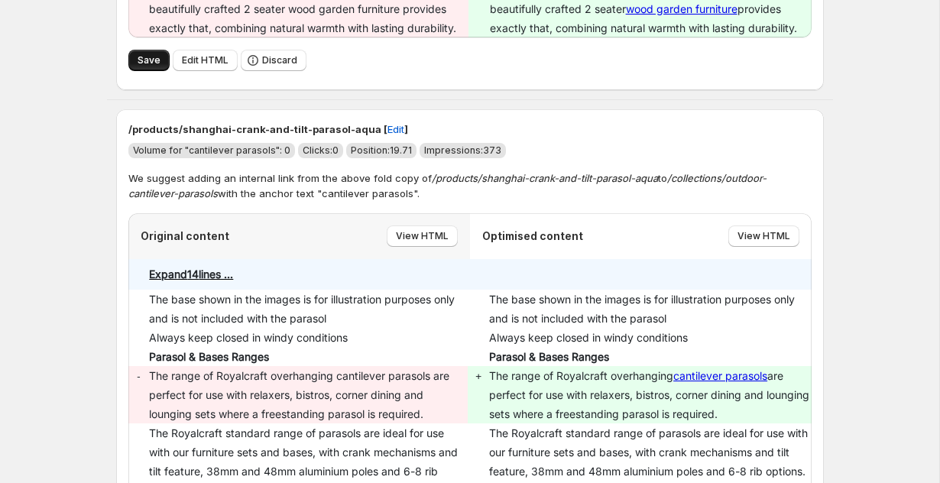
click at [142, 50] on button "Save" at bounding box center [148, 60] width 41 height 21
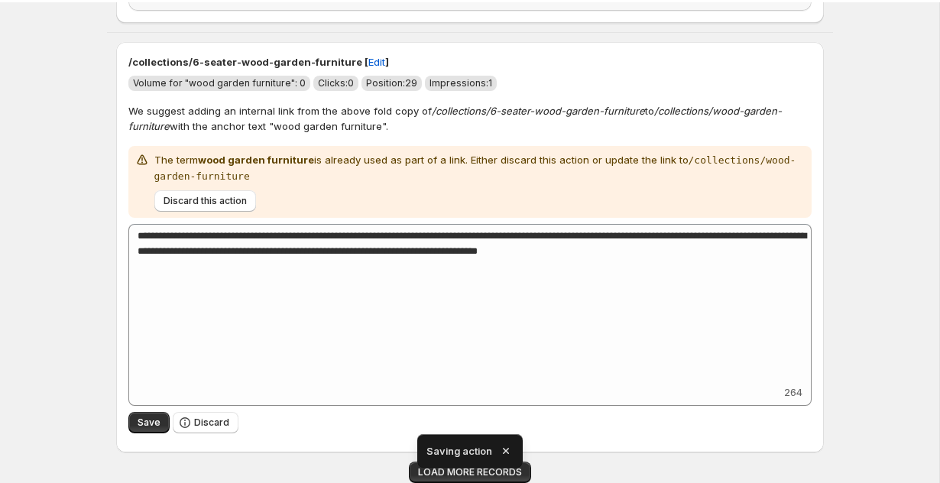
scroll to position [7097, 0]
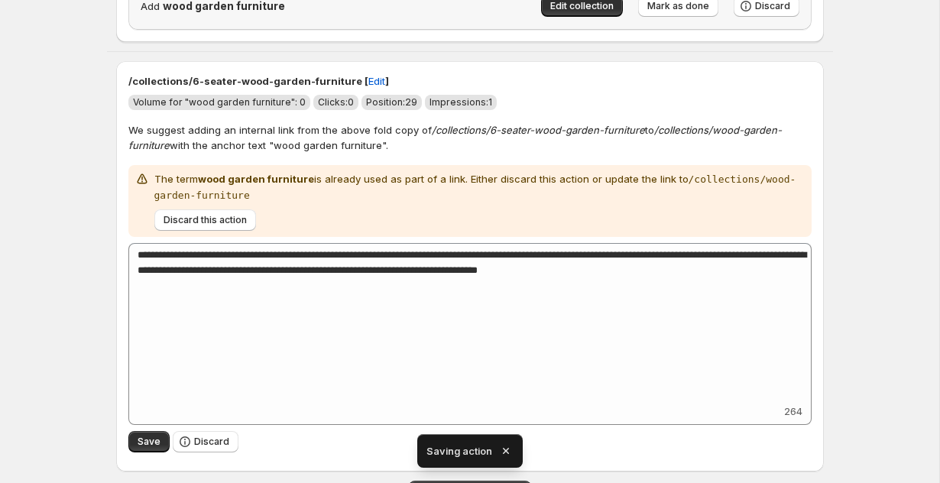
click at [507, 453] on icon "button" at bounding box center [506, 451] width 6 height 6
click at [493, 482] on span "LOAD MORE RECORDS" at bounding box center [470, 491] width 104 height 12
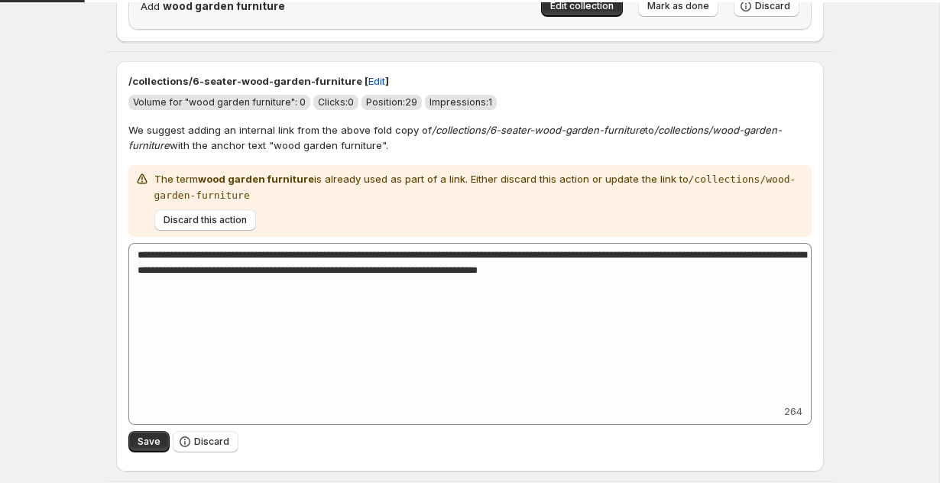
scroll to position [8357, 0]
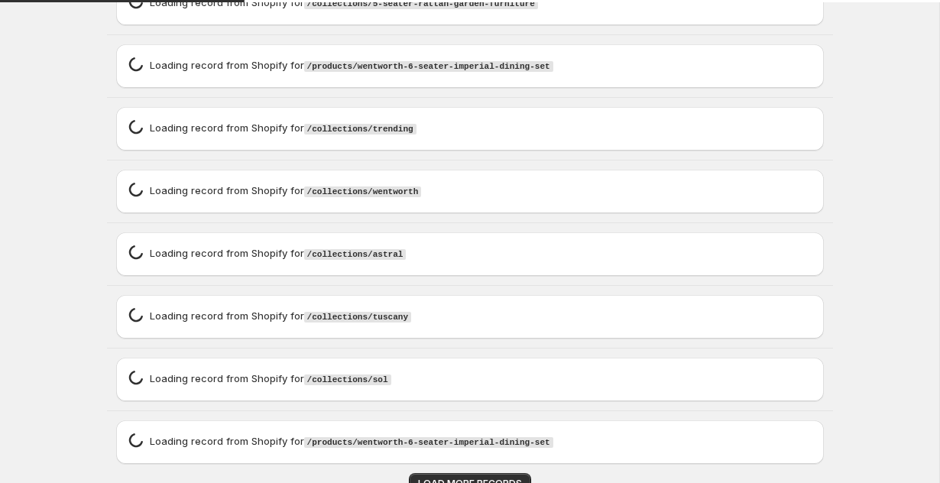
click at [493, 477] on span "LOAD MORE RECORDS" at bounding box center [470, 483] width 104 height 12
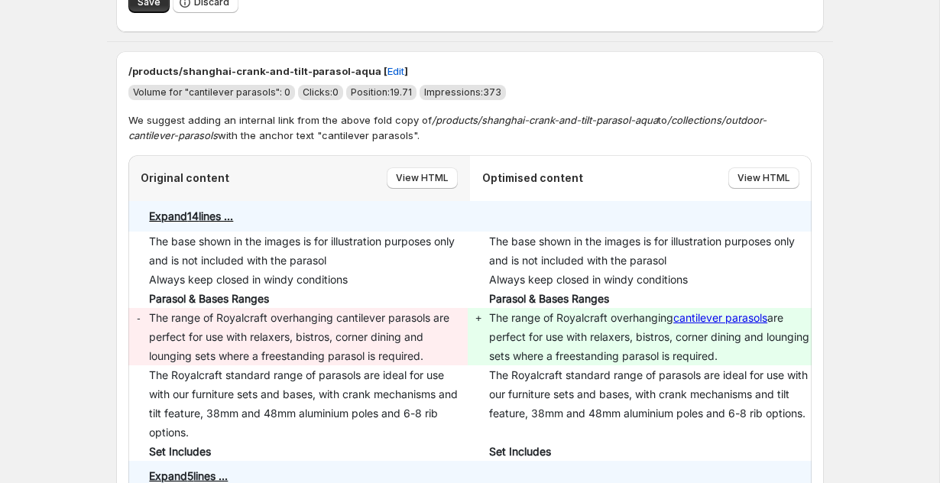
scroll to position [7883, 0]
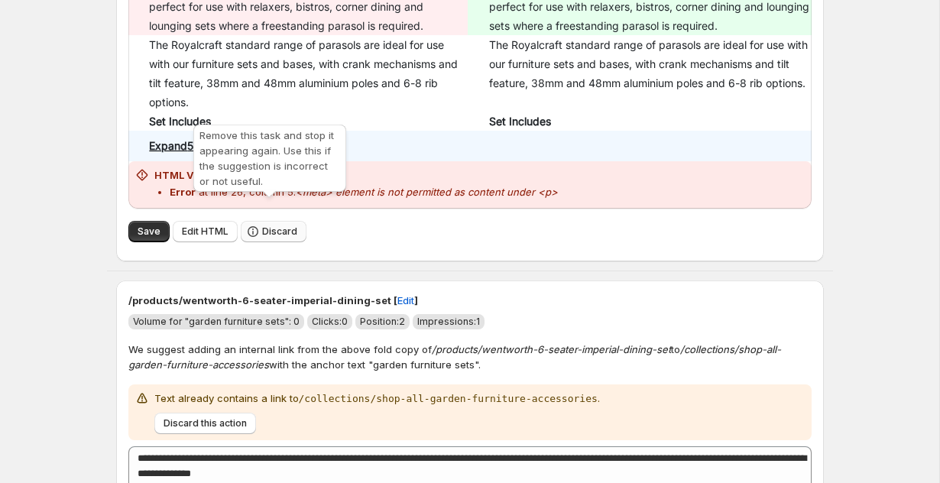
click at [251, 224] on icon "button" at bounding box center [252, 231] width 15 height 15
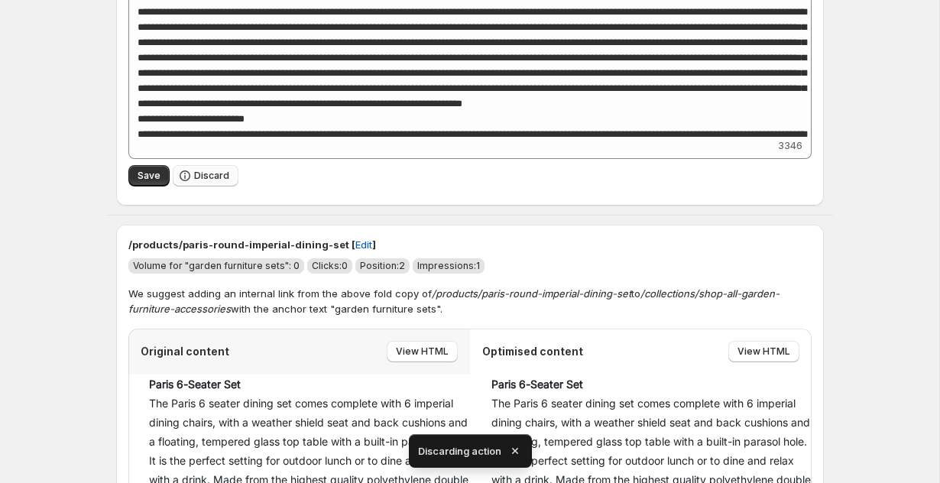
scroll to position [7112, 0]
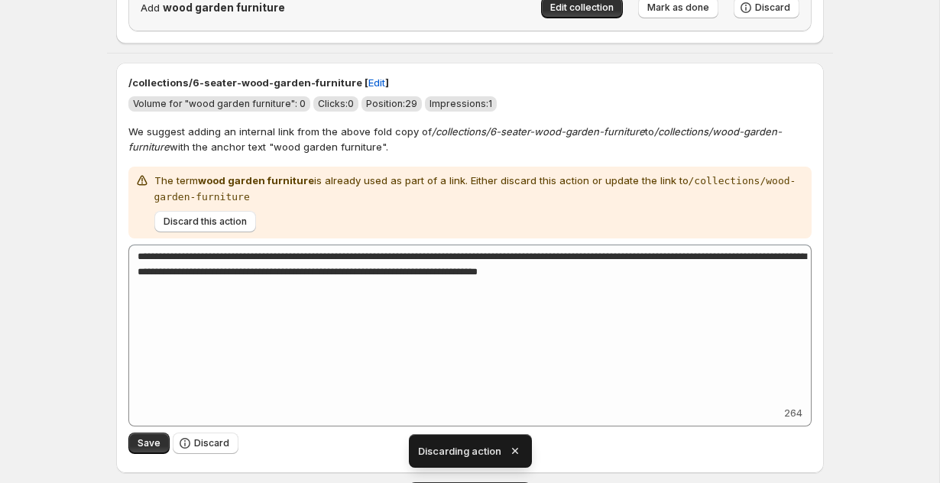
click at [215, 174] on strong "wood garden furniture" at bounding box center [256, 180] width 116 height 12
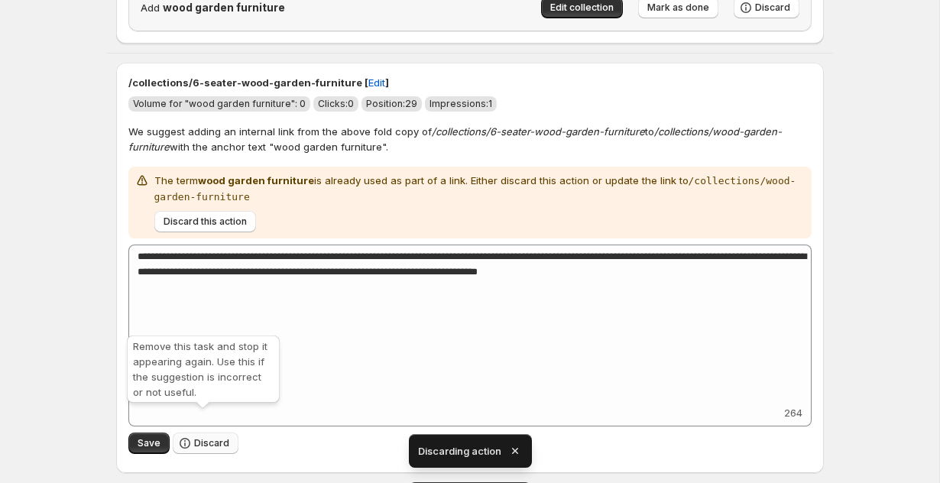
click at [205, 437] on span "Discard" at bounding box center [211, 443] width 35 height 12
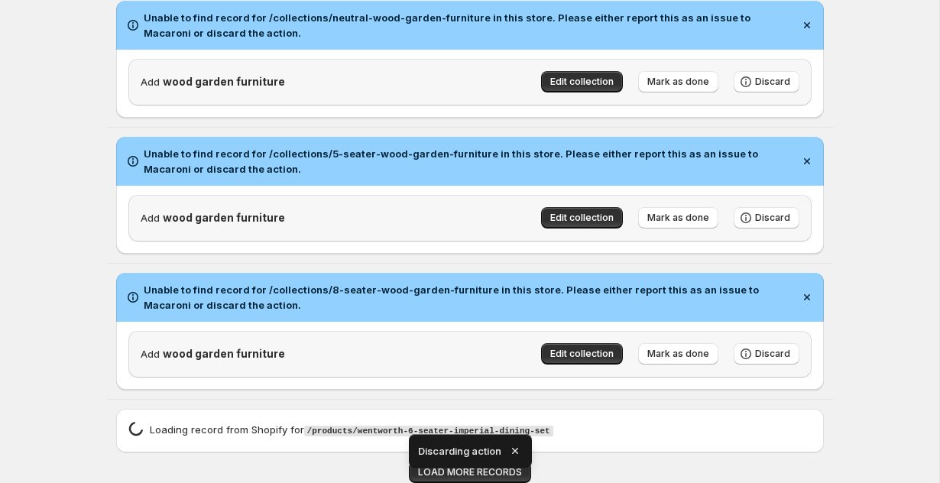
scroll to position [6747, 0]
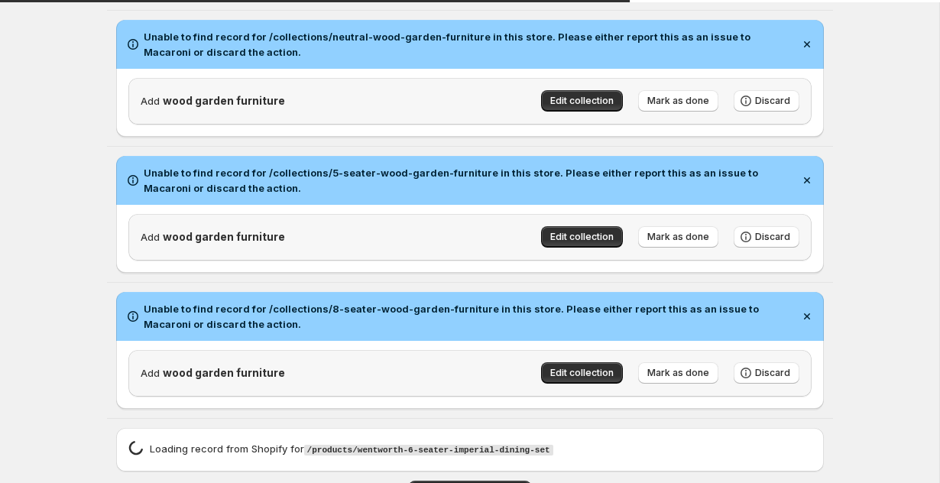
click at [501, 482] on span "LOAD MORE RECORDS" at bounding box center [470, 491] width 104 height 12
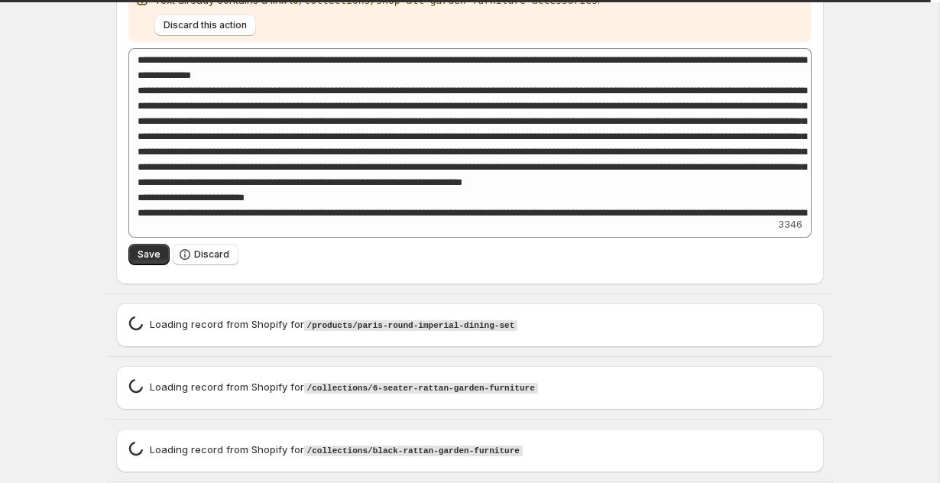
scroll to position [7337, 0]
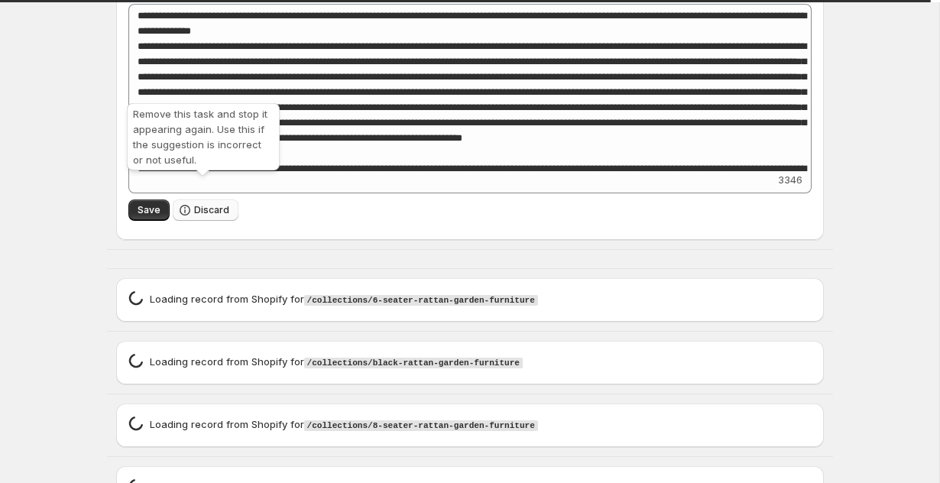
click at [199, 204] on span "Discard" at bounding box center [211, 210] width 35 height 12
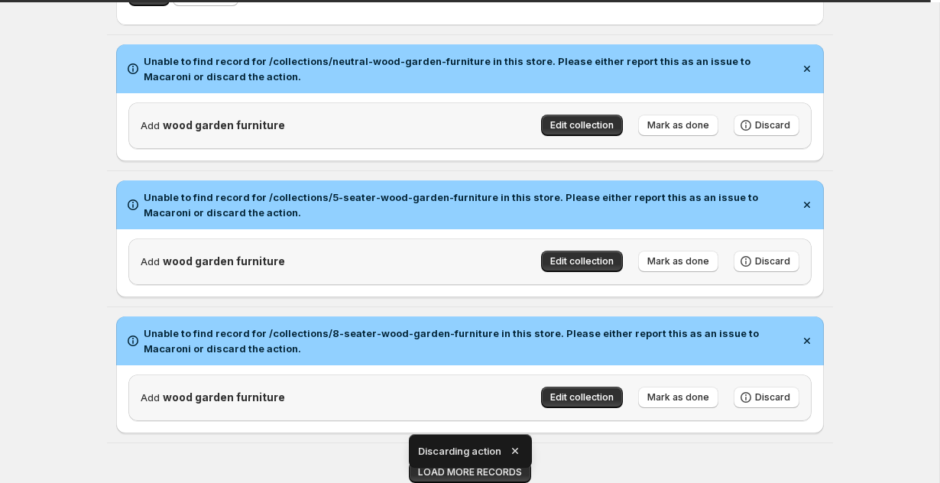
scroll to position [6703, 0]
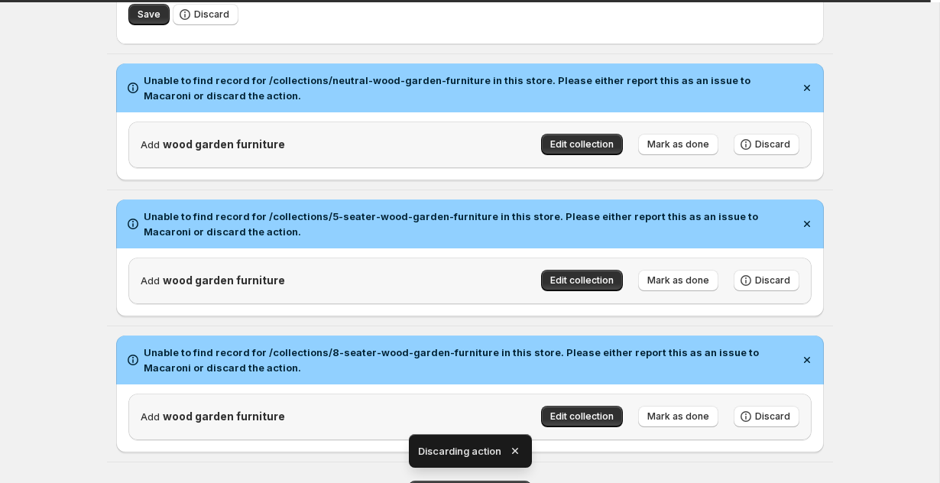
click at [512, 445] on icon "button" at bounding box center [514, 450] width 15 height 15
click at [484, 482] on span "LOAD MORE RECORDS" at bounding box center [470, 491] width 104 height 12
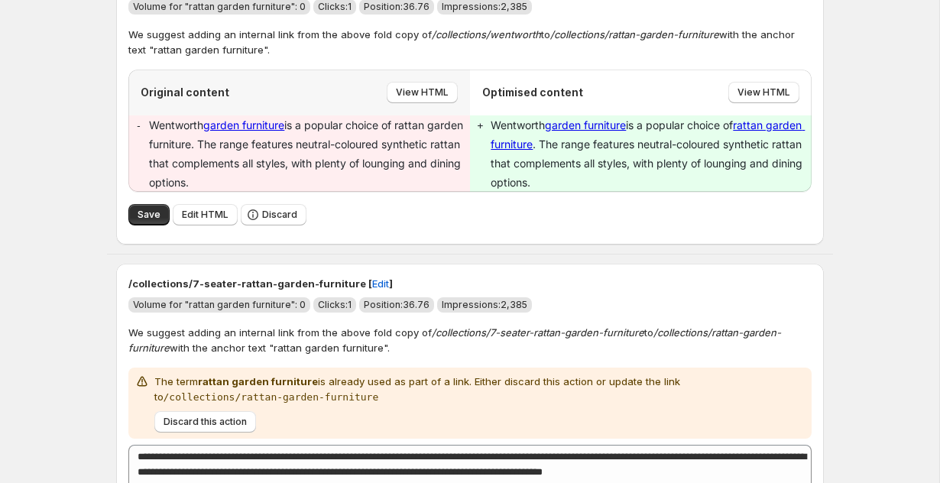
scroll to position [9158, 0]
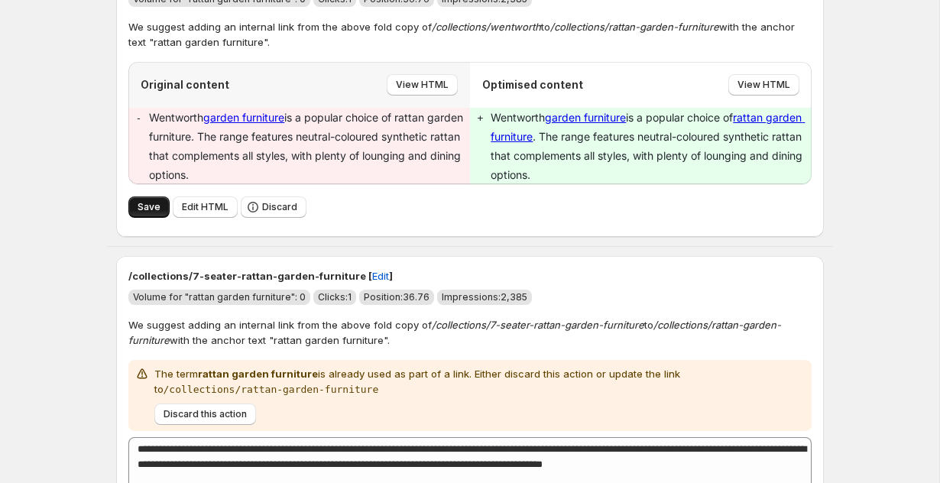
click at [144, 201] on span "Save" at bounding box center [149, 207] width 23 height 12
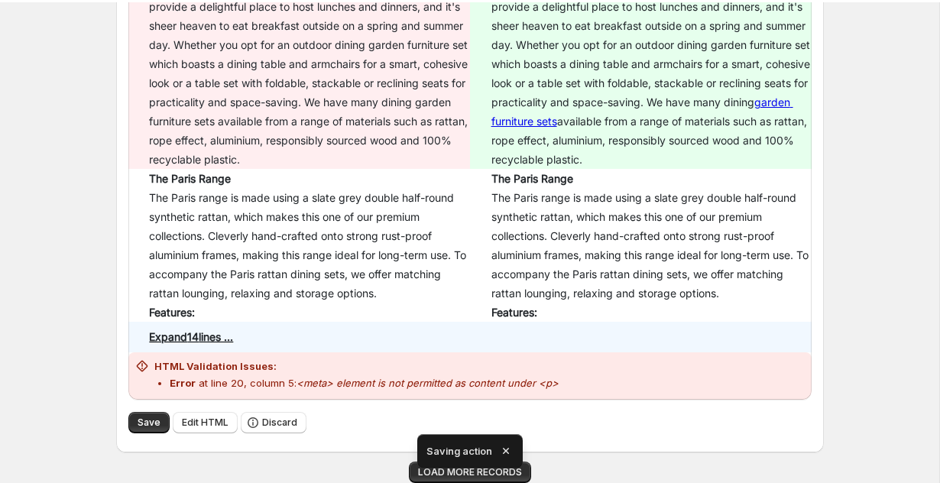
scroll to position [7633, 0]
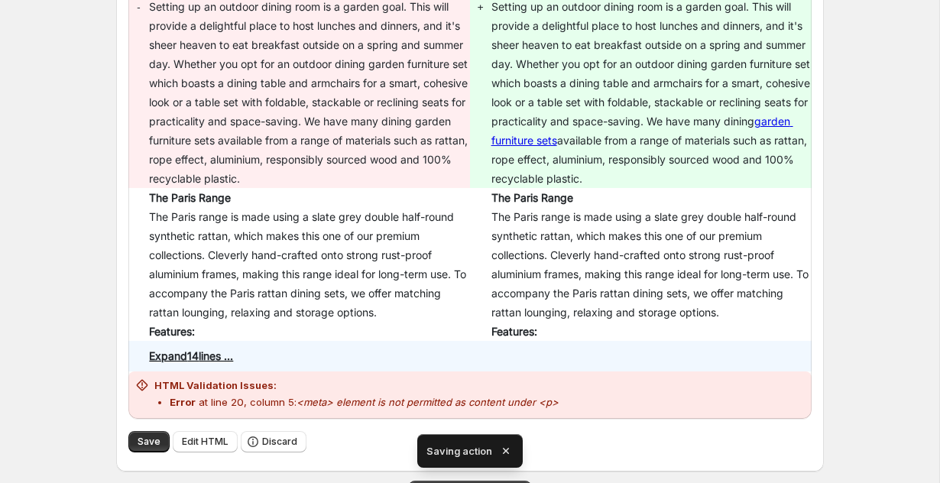
click at [509, 451] on icon "button" at bounding box center [505, 450] width 15 height 15
click at [490, 482] on span "LOAD MORE RECORDS" at bounding box center [470, 491] width 104 height 12
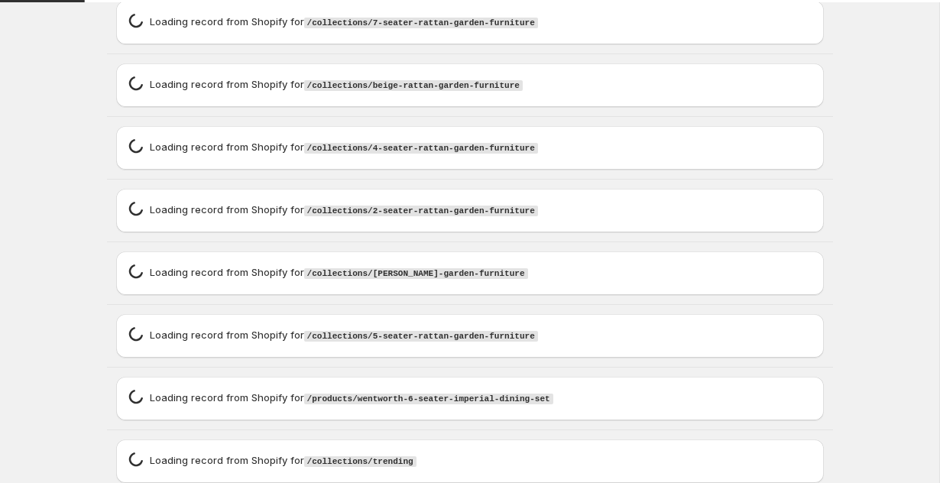
scroll to position [8872, 0]
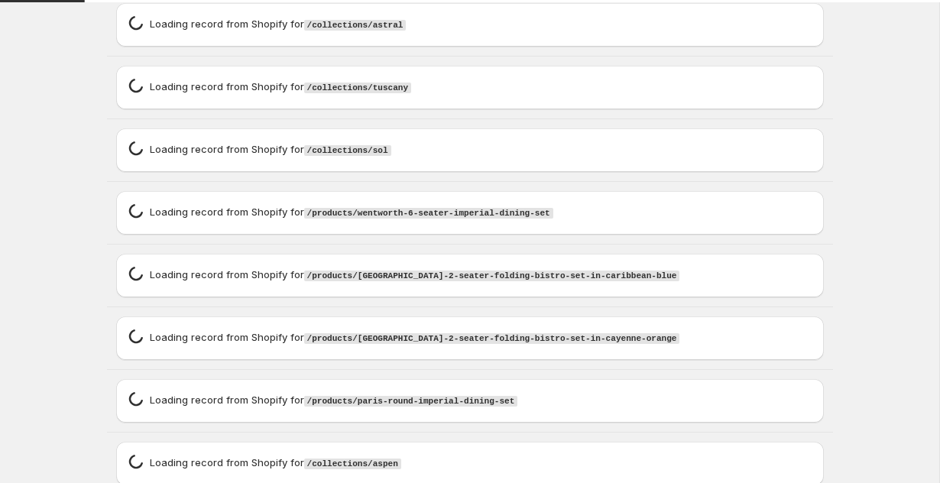
click at [490, 468] on div "Loading record spinner Loading record from Shopify for /collections/aspen" at bounding box center [469, 464] width 707 height 44
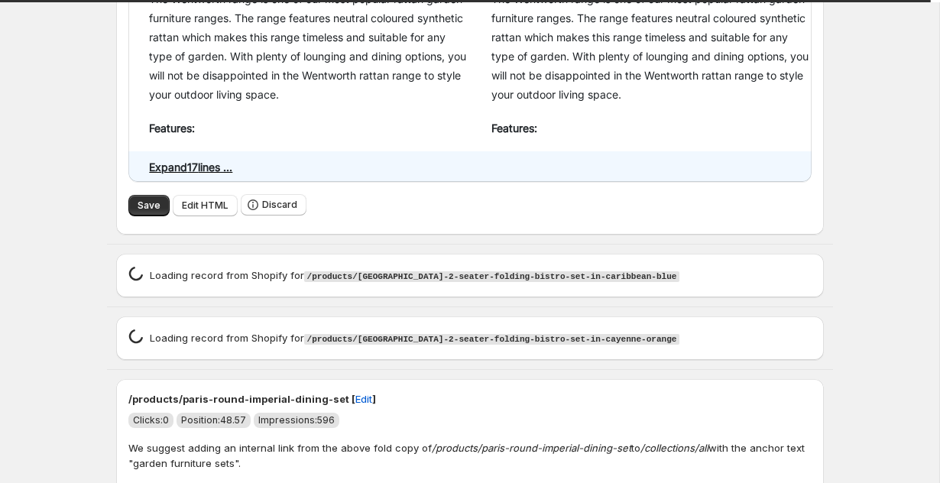
scroll to position [12786, 0]
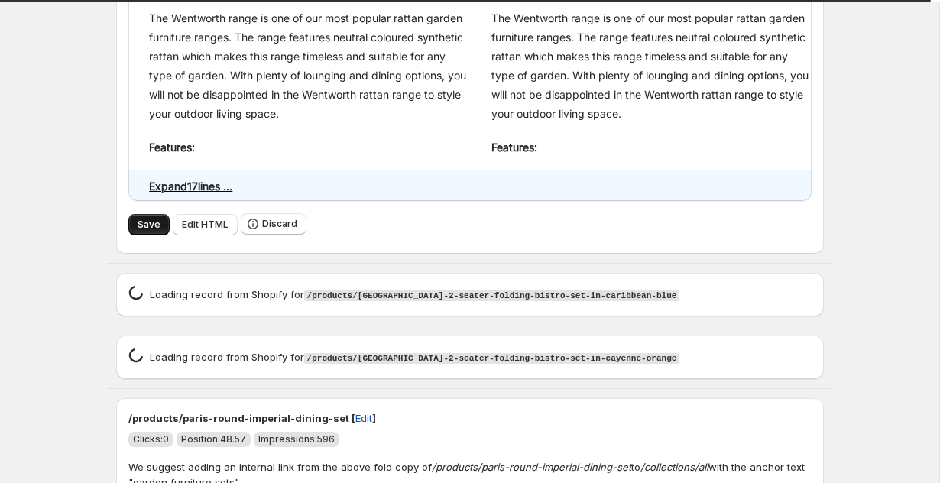
click at [133, 214] on button "Save" at bounding box center [148, 224] width 41 height 21
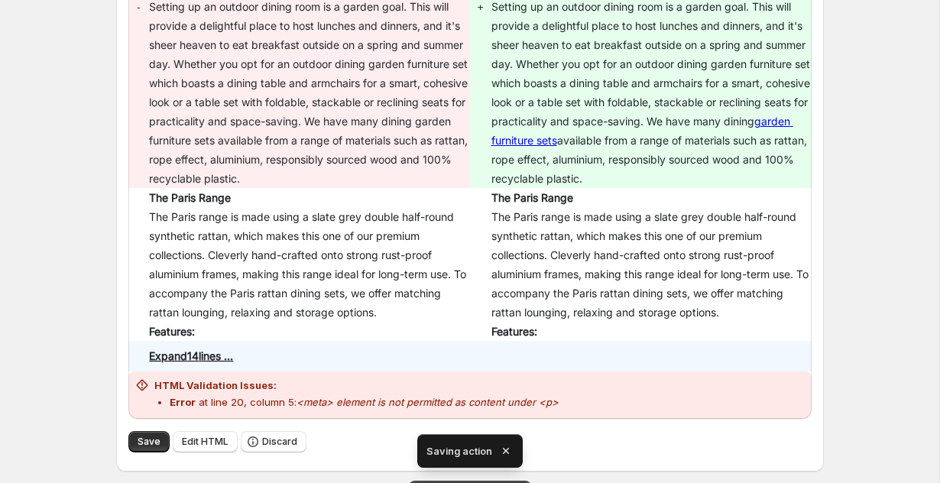
click at [504, 450] on icon "button" at bounding box center [506, 451] width 6 height 6
click at [496, 482] on span "LOAD MORE RECORDS" at bounding box center [470, 491] width 104 height 12
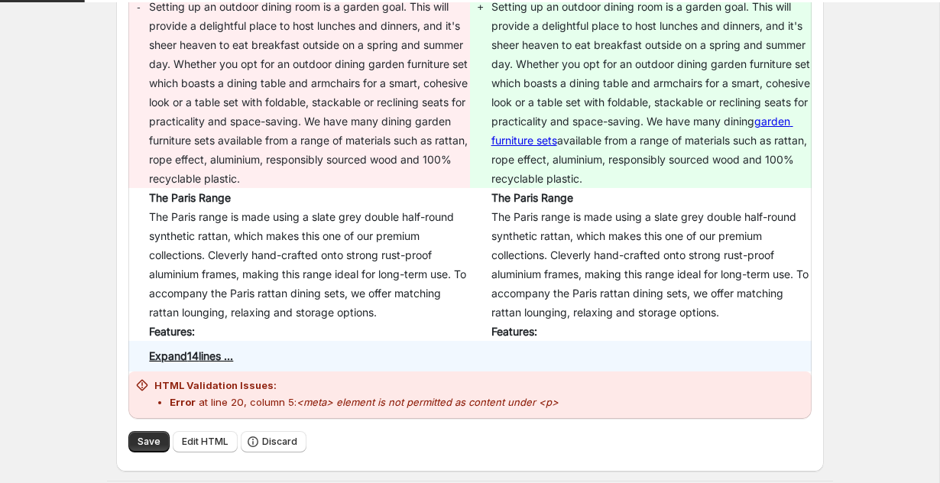
scroll to position [8809, 0]
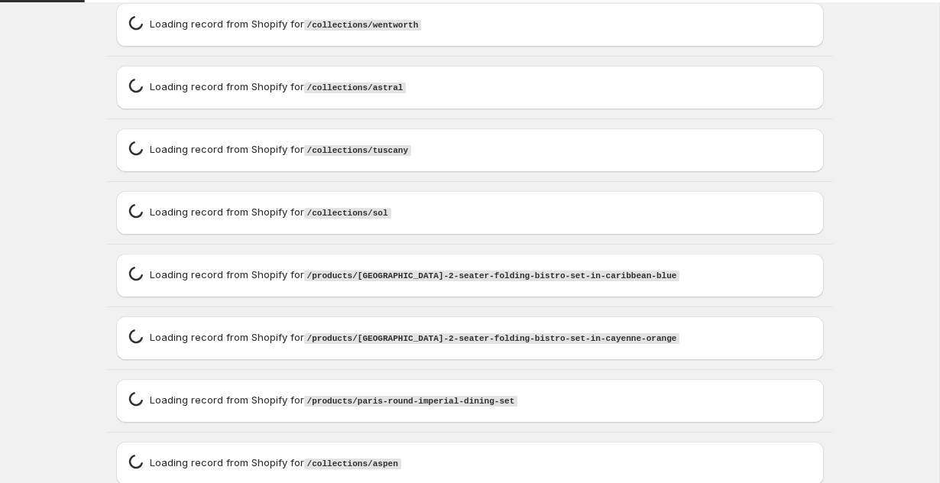
click at [496, 469] on div "Loading record spinner Loading record from Shopify for /collections/aspen" at bounding box center [469, 464] width 707 height 44
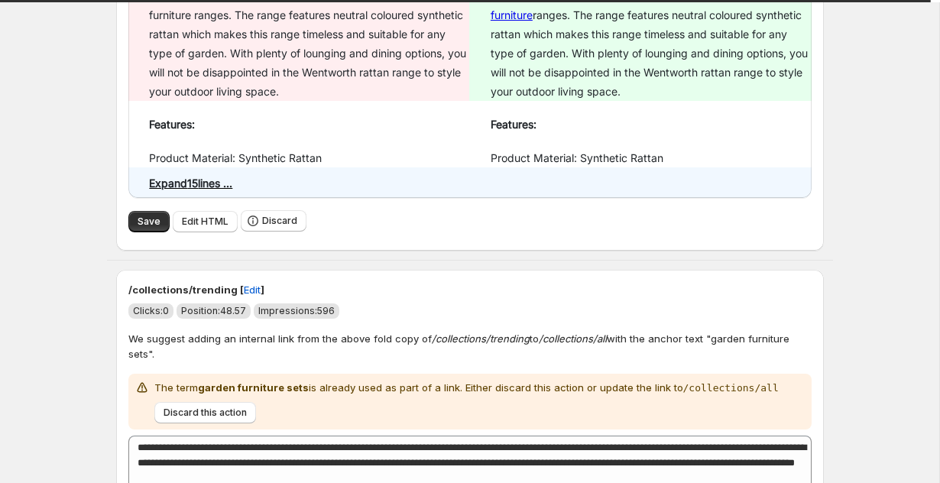
scroll to position [8865, 0]
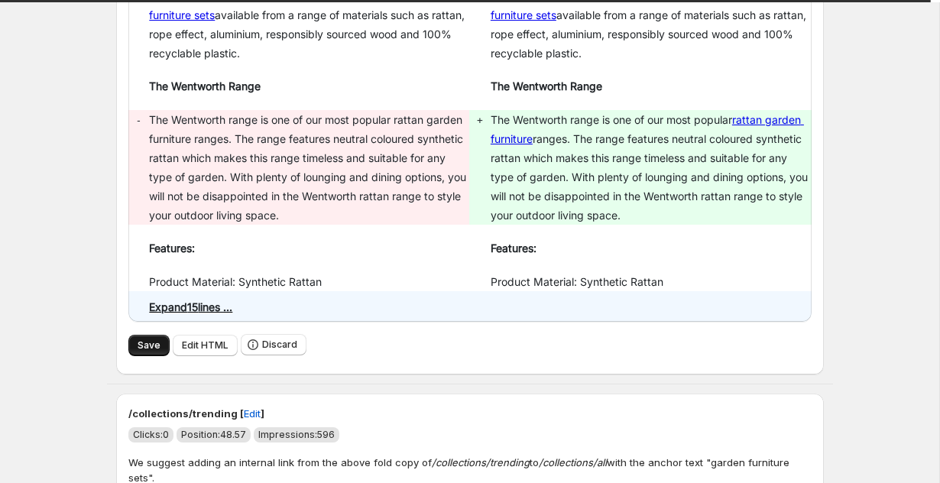
click at [144, 339] on span "Save" at bounding box center [149, 345] width 23 height 12
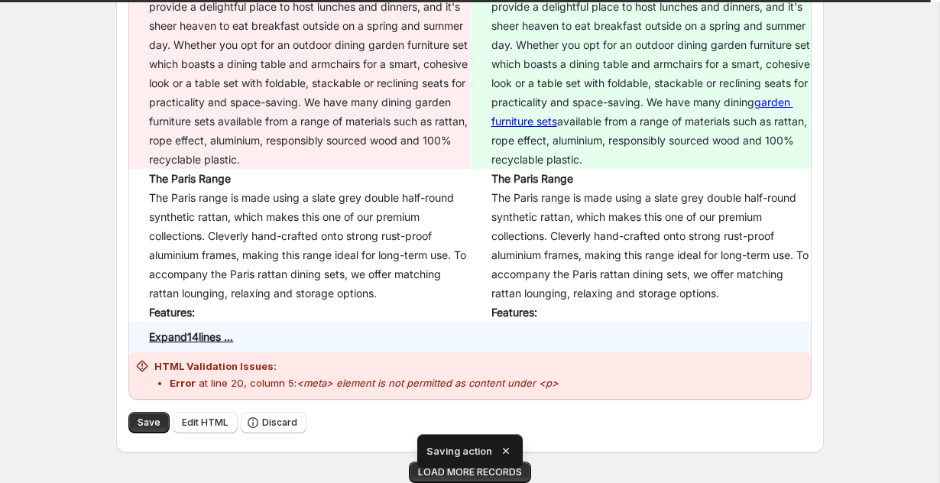
scroll to position [7049, 0]
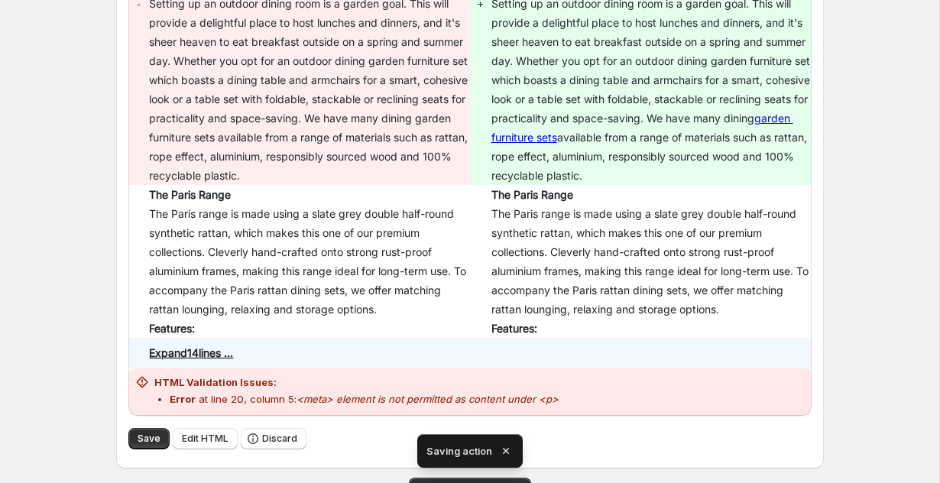
click at [508, 446] on icon "button" at bounding box center [505, 450] width 15 height 15
click at [502, 482] on span "LOAD MORE RECORDS" at bounding box center [470, 488] width 104 height 12
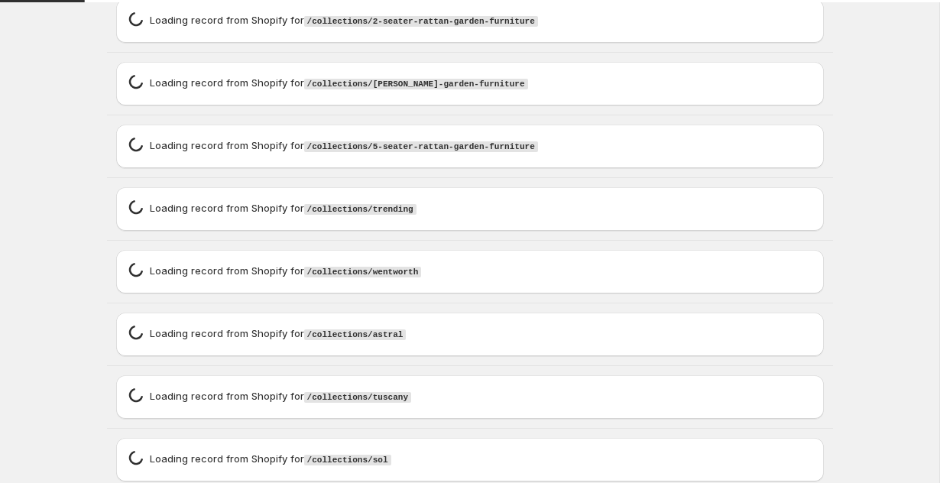
scroll to position [8162, 0]
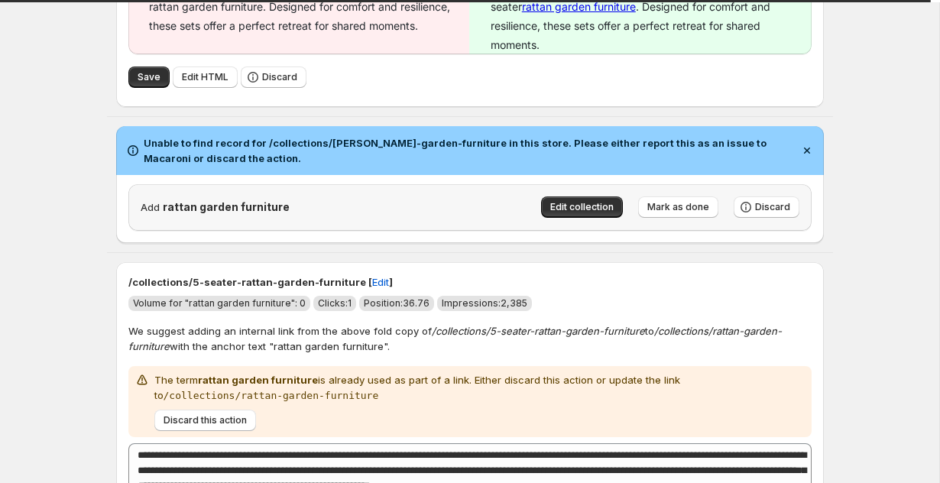
scroll to position [9315, 0]
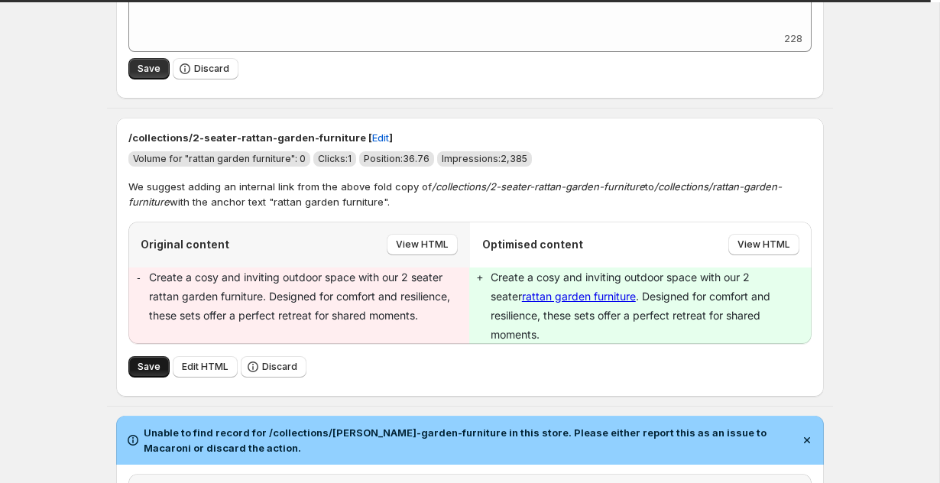
click at [153, 356] on button "Save" at bounding box center [148, 366] width 41 height 21
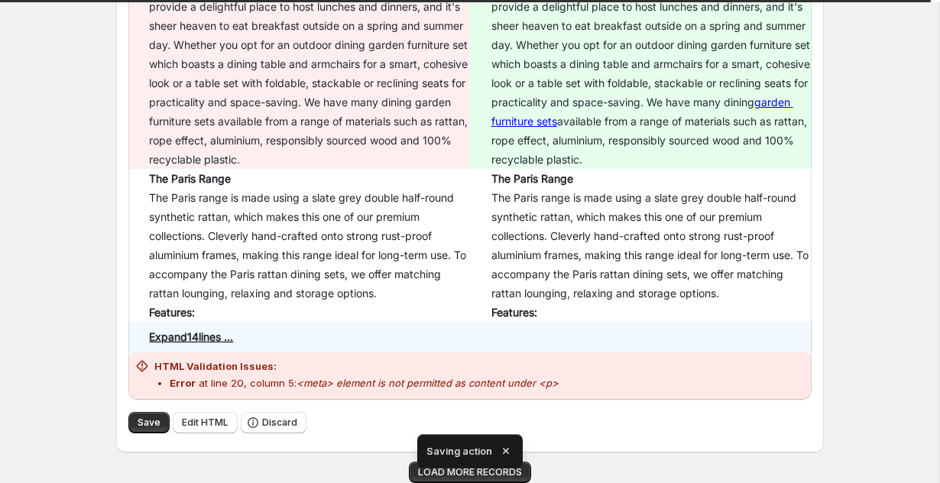
scroll to position [7034, 0]
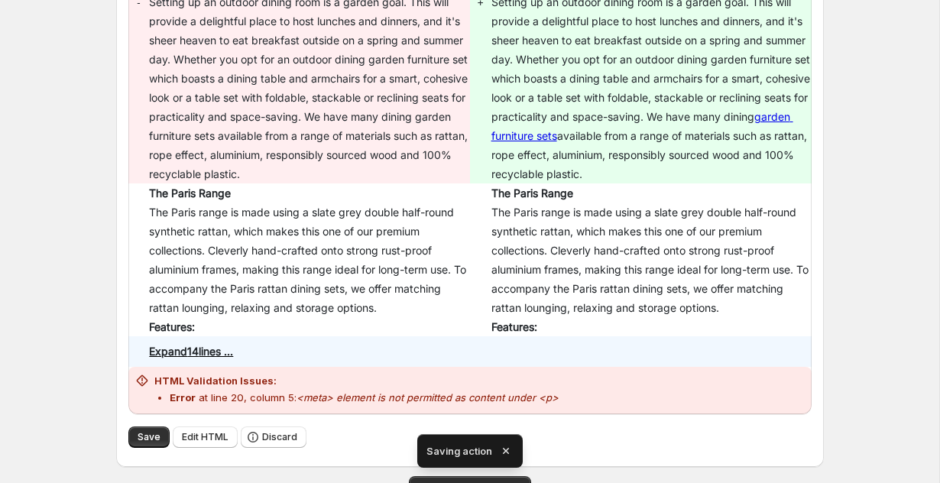
click at [506, 448] on icon "button" at bounding box center [506, 451] width 6 height 6
click at [506, 480] on span "LOAD MORE RECORDS" at bounding box center [470, 486] width 104 height 12
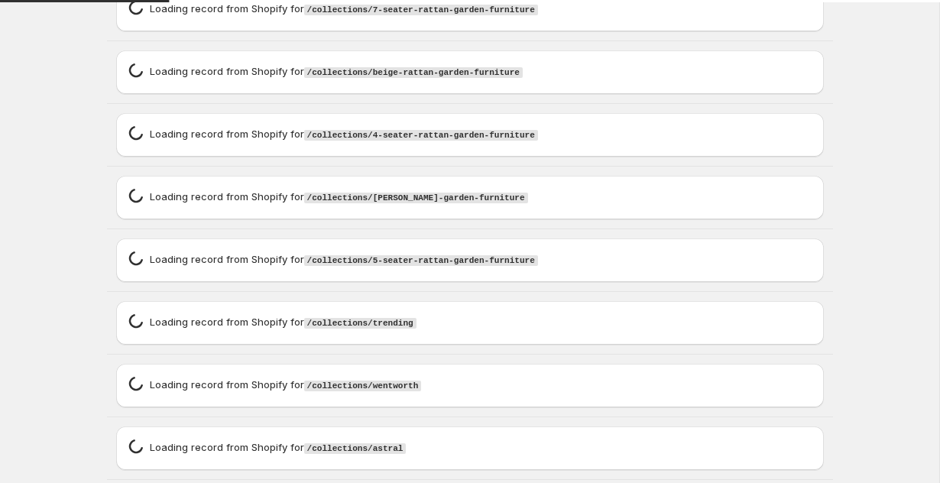
scroll to position [8084, 0]
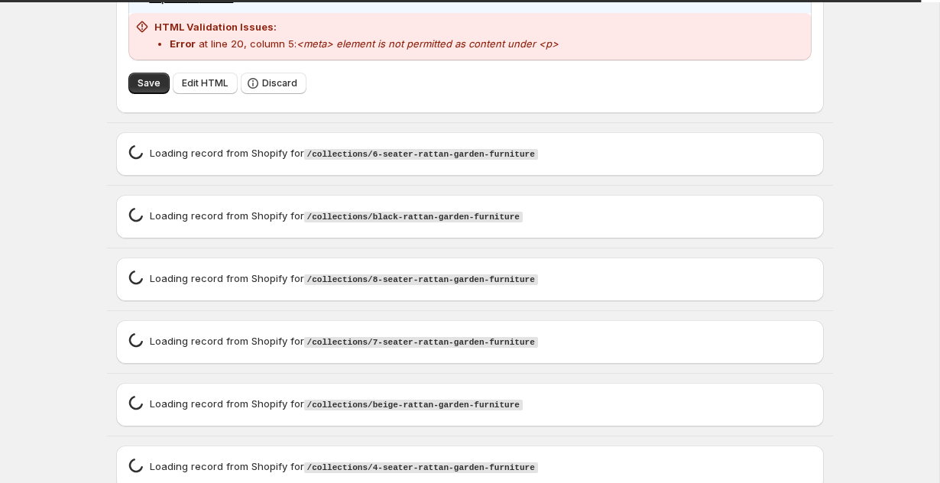
type textarea "**********"
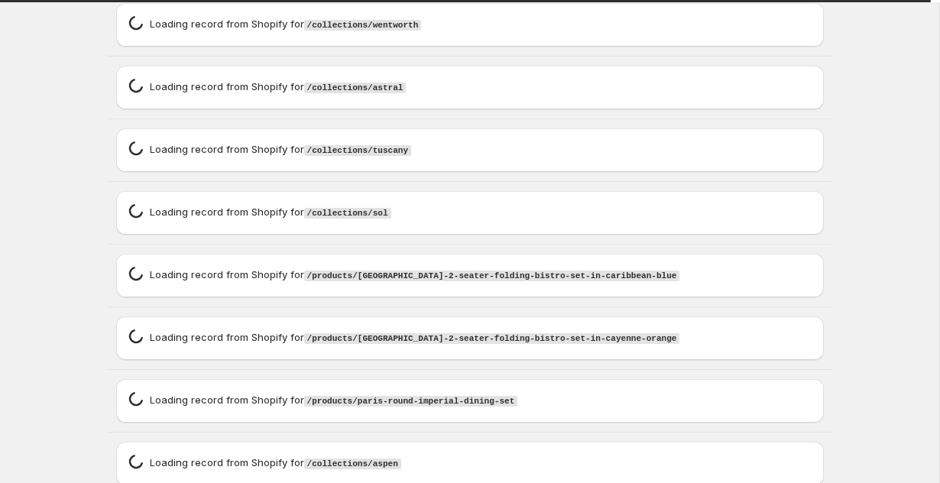
scroll to position [7735, 0]
